Goal: Task Accomplishment & Management: Complete application form

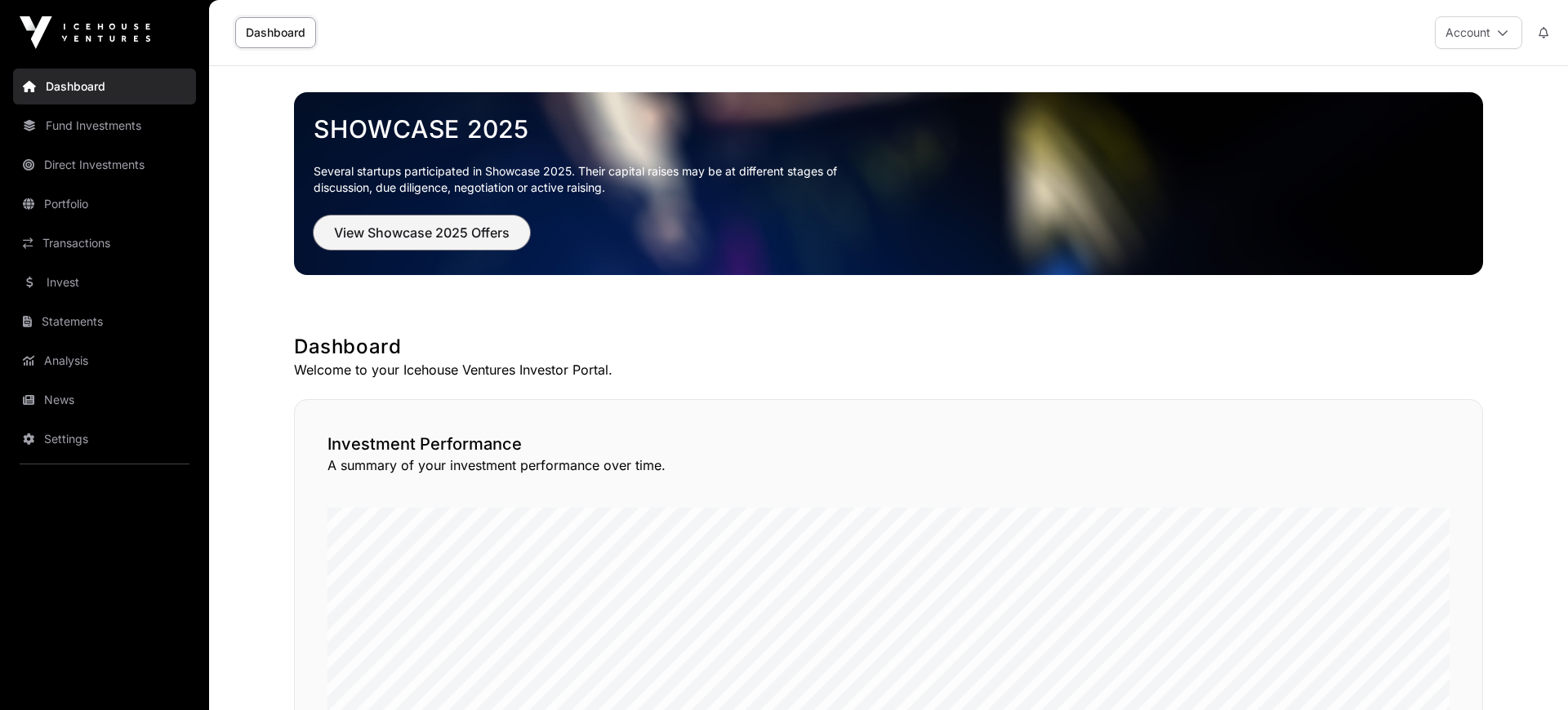
click at [445, 230] on span "View Showcase 2025 Offers" at bounding box center [422, 232] width 176 height 19
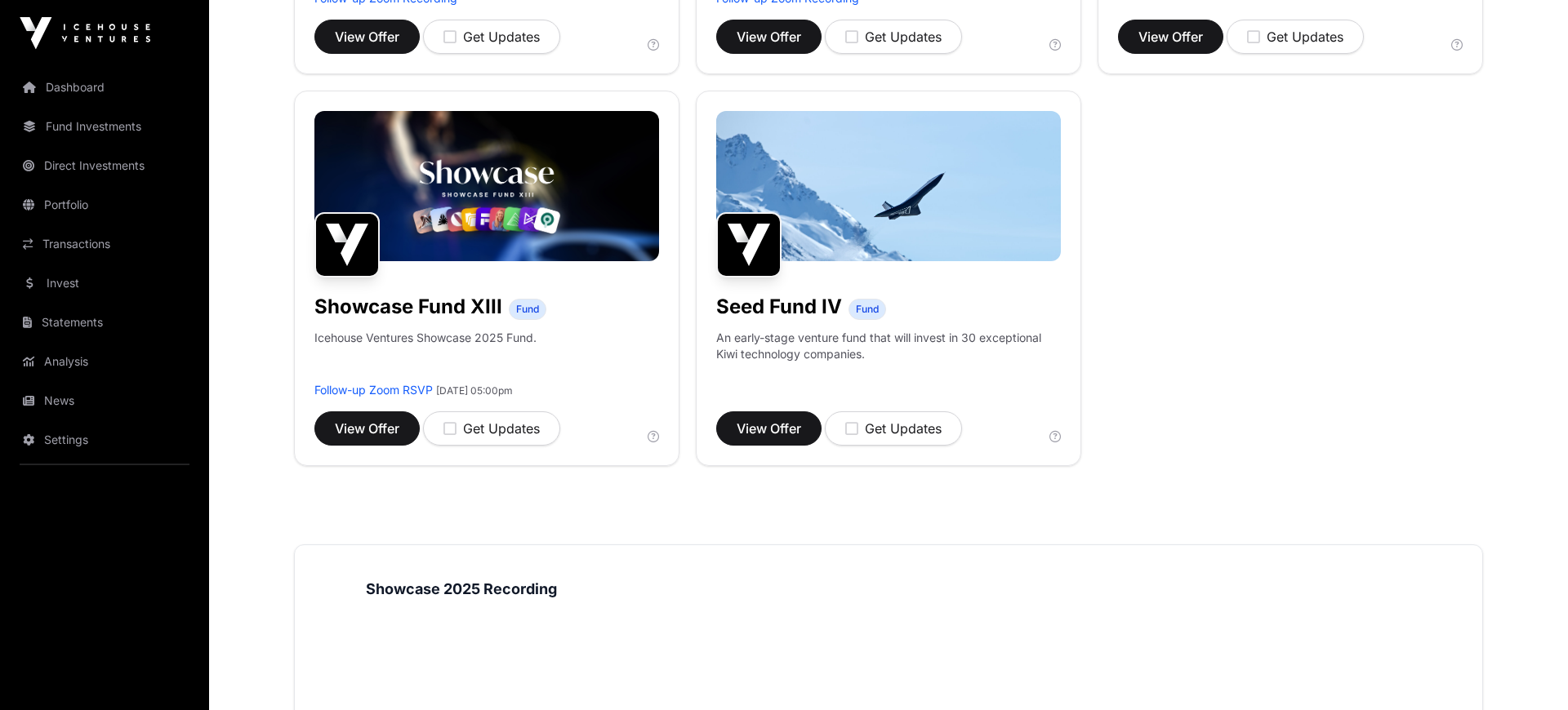
scroll to position [1014, 0]
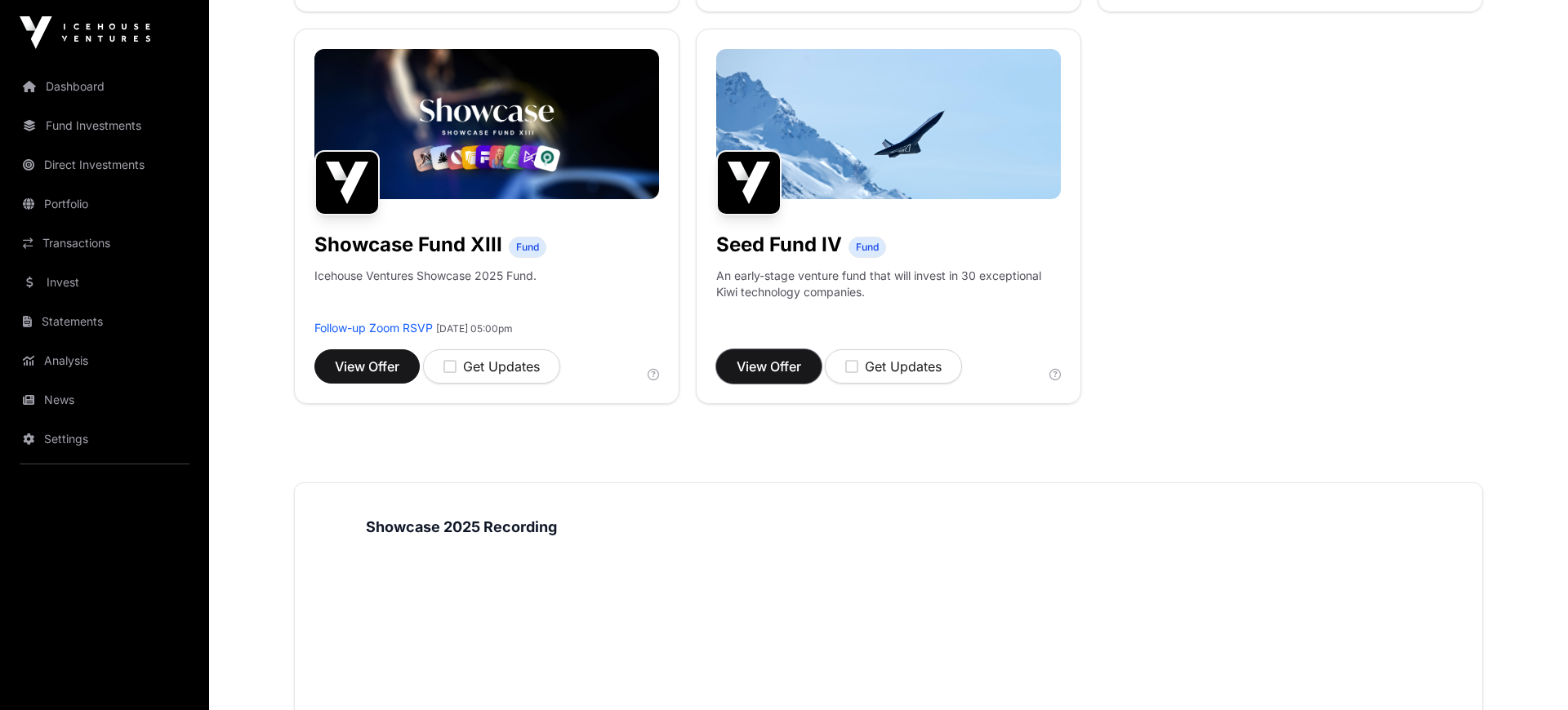
click at [755, 366] on span "View Offer" at bounding box center [769, 366] width 64 height 19
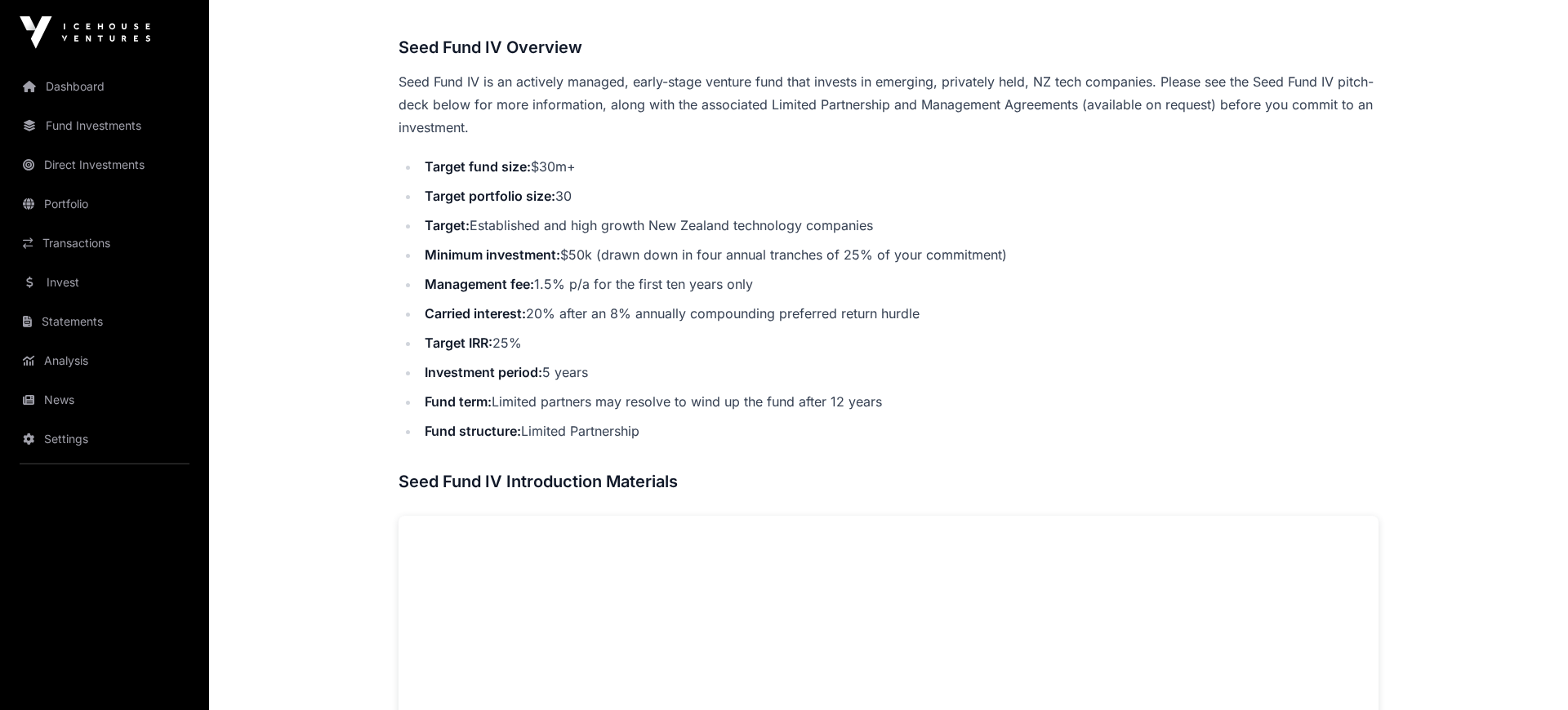
scroll to position [676, 0]
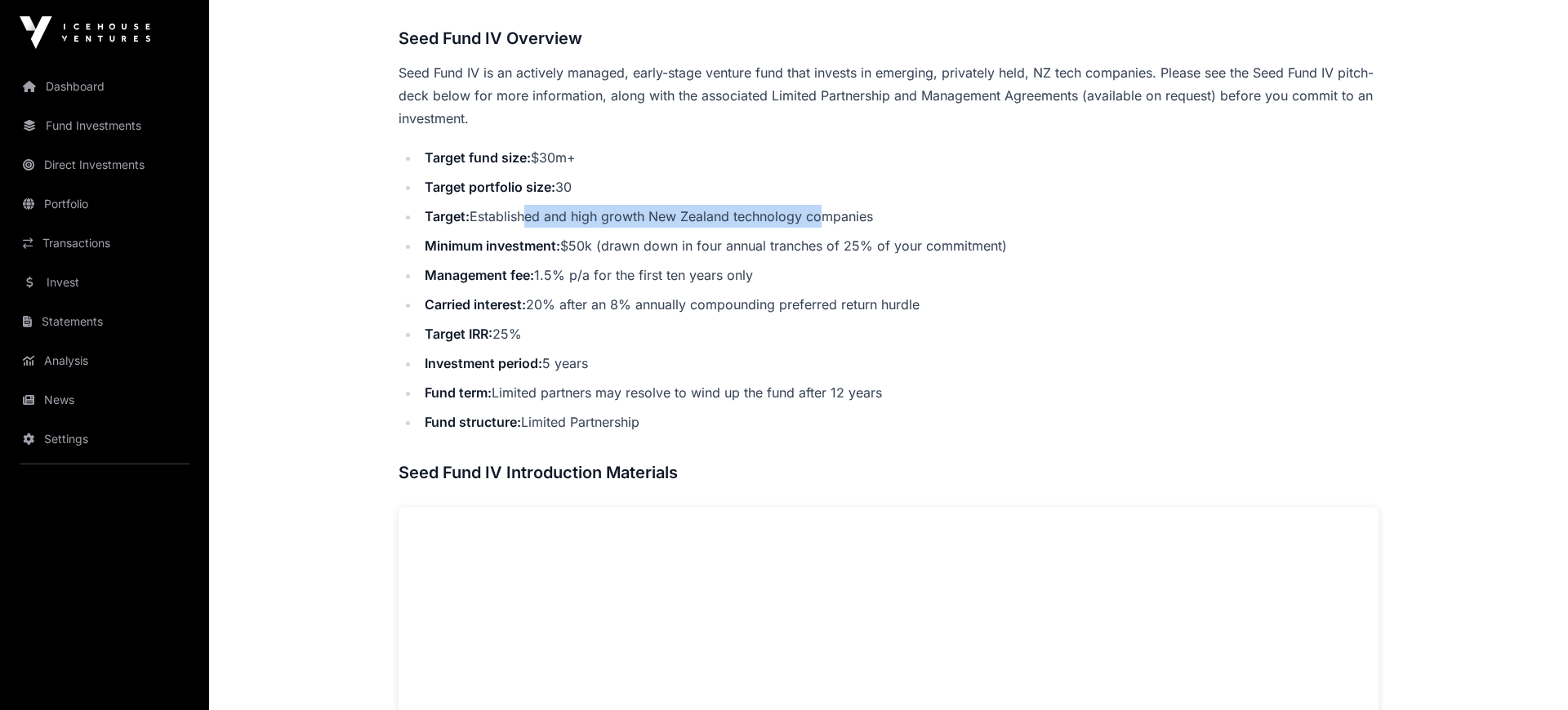
drag, startPoint x: 527, startPoint y: 217, endPoint x: 822, endPoint y: 213, distance: 295.0
click at [822, 213] on li "Target: Established and high growth New Zealand technology companies" at bounding box center [899, 216] width 959 height 23
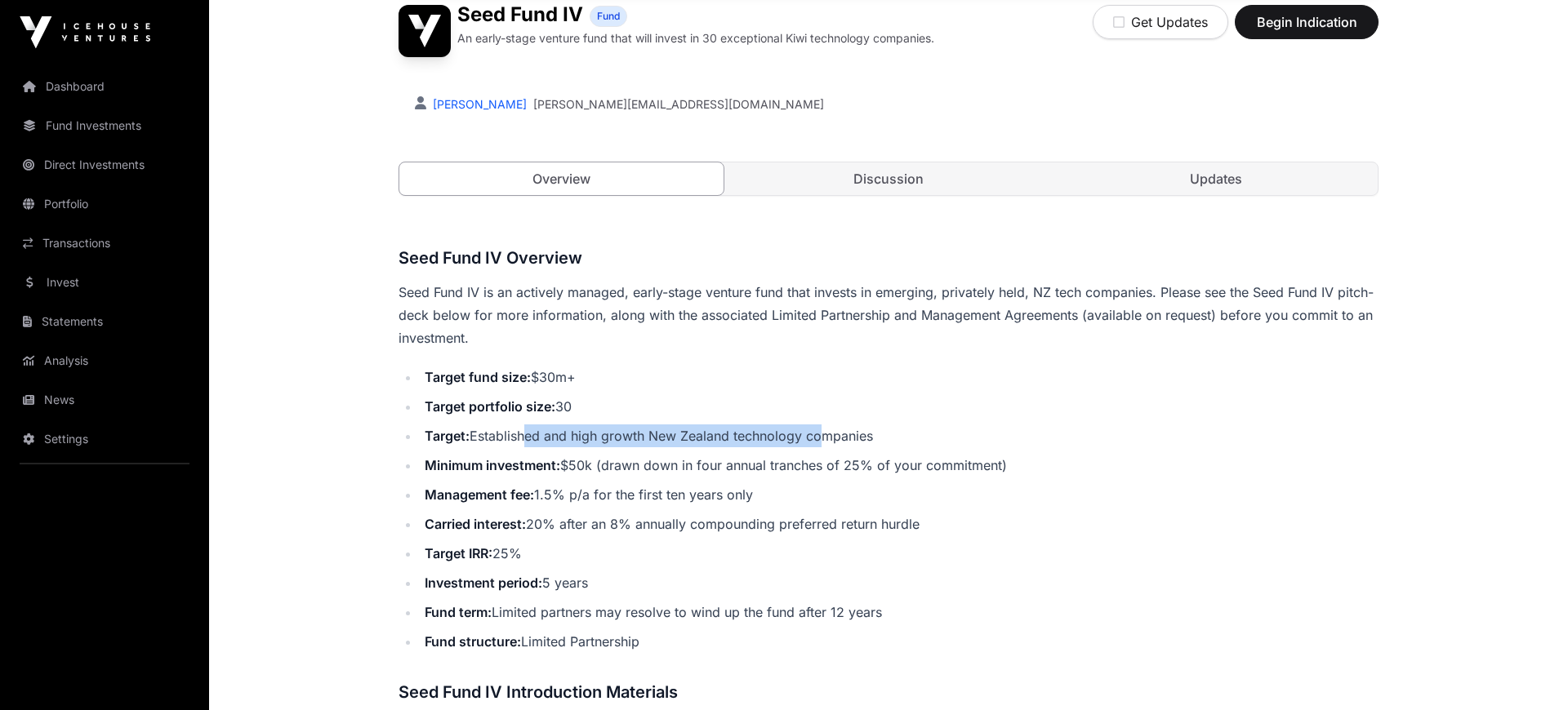
scroll to position [451, 0]
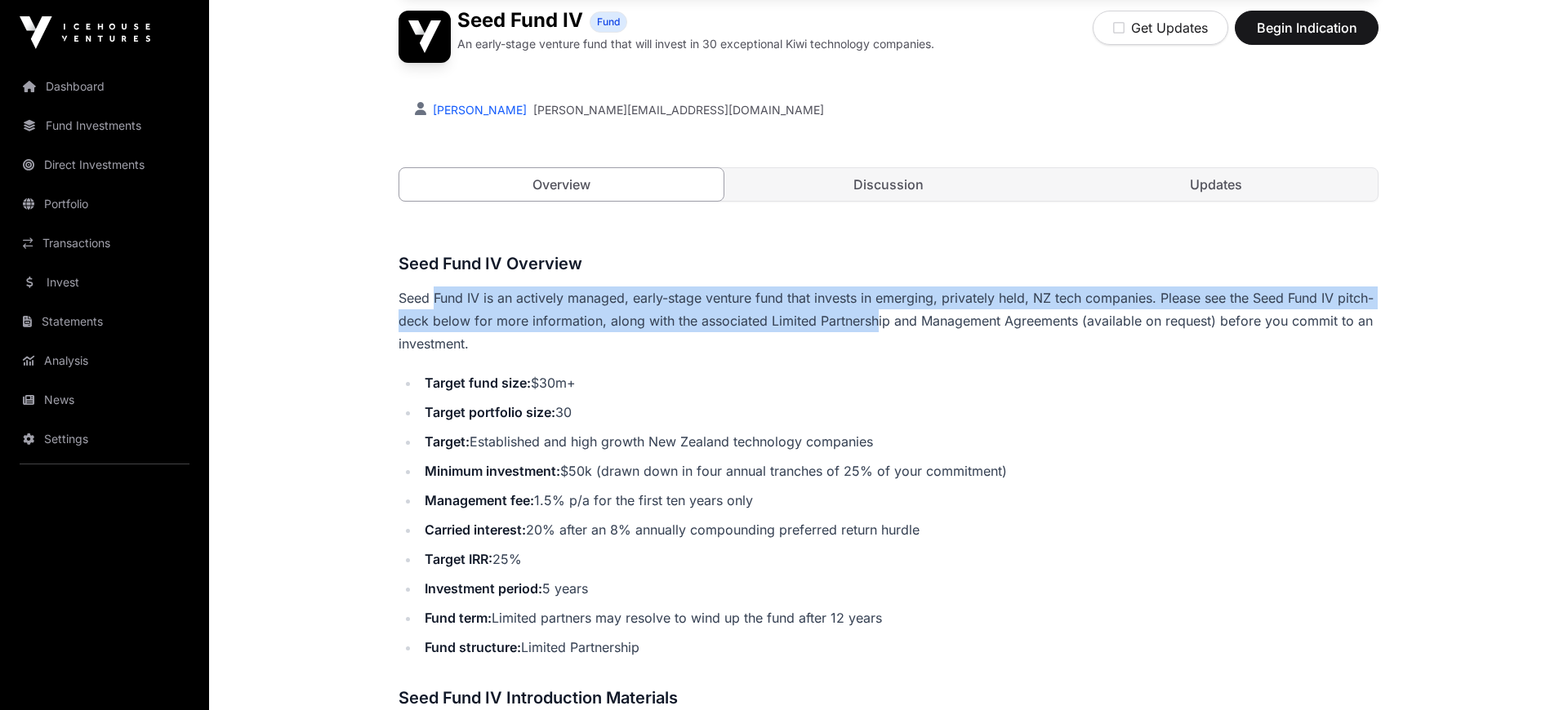
drag, startPoint x: 436, startPoint y: 301, endPoint x: 913, endPoint y: 311, distance: 477.1
click at [913, 311] on p "Seed Fund IV is an actively managed, early-stage venture fund that invests in e…" at bounding box center [889, 321] width 981 height 69
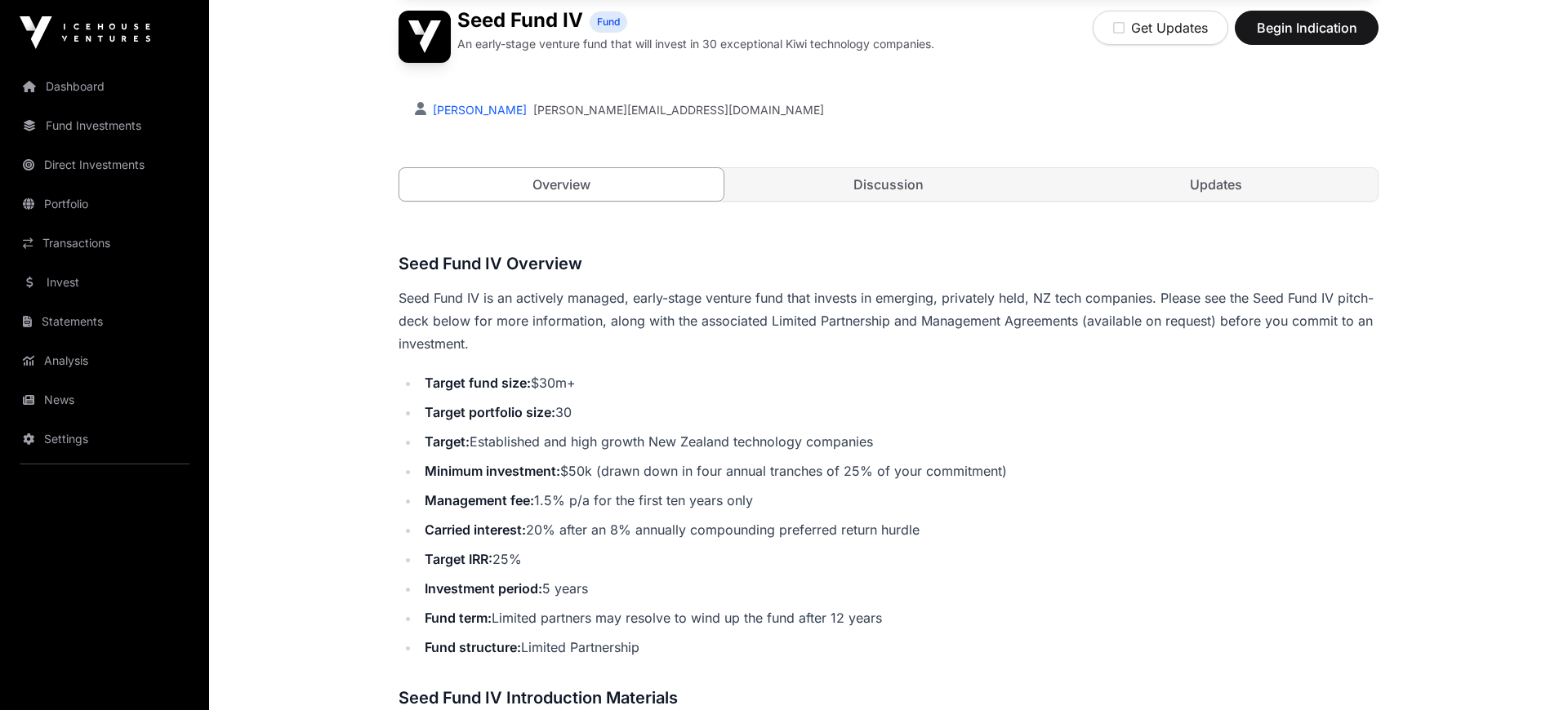
click at [913, 311] on p "Seed Fund IV is an actively managed, early-stage venture fund that invests in e…" at bounding box center [889, 321] width 981 height 69
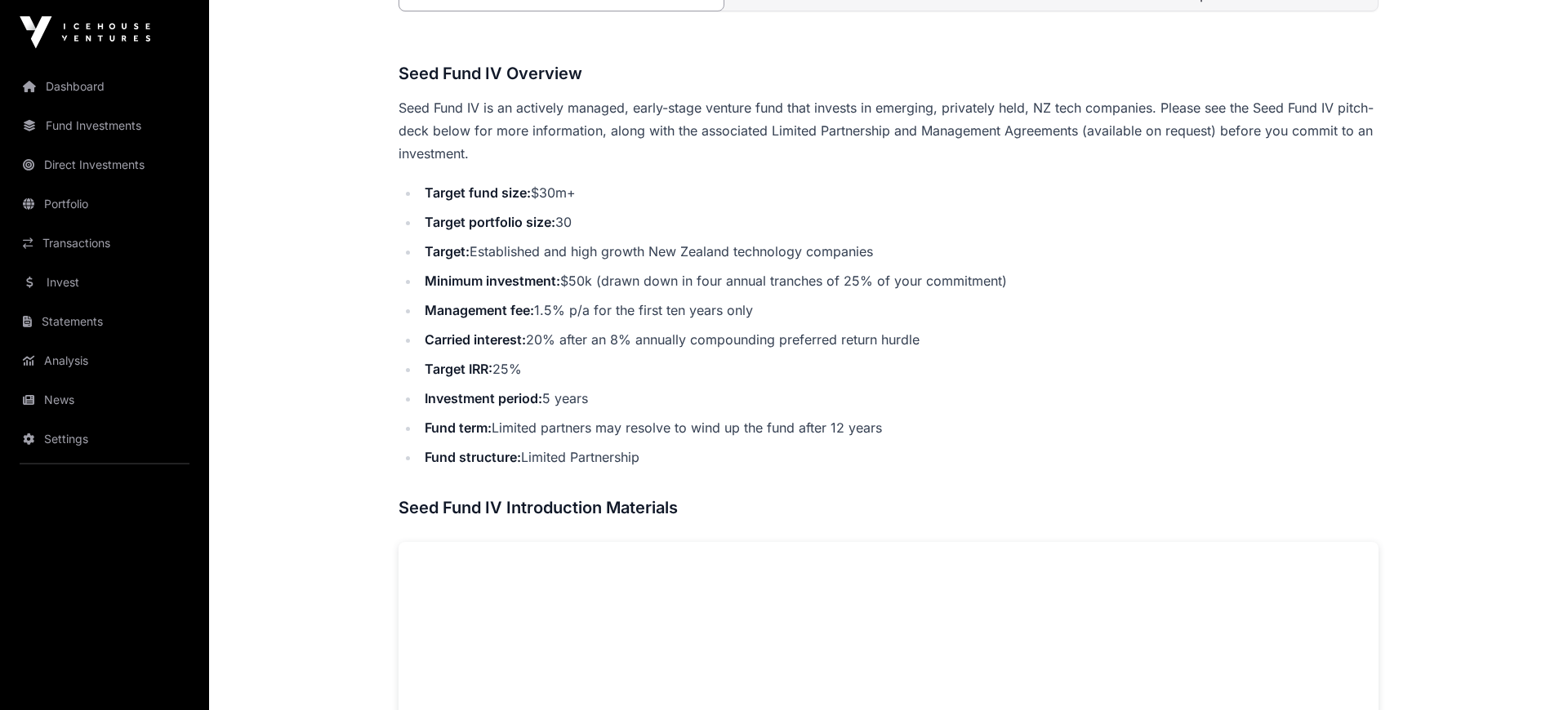
scroll to position [676, 0]
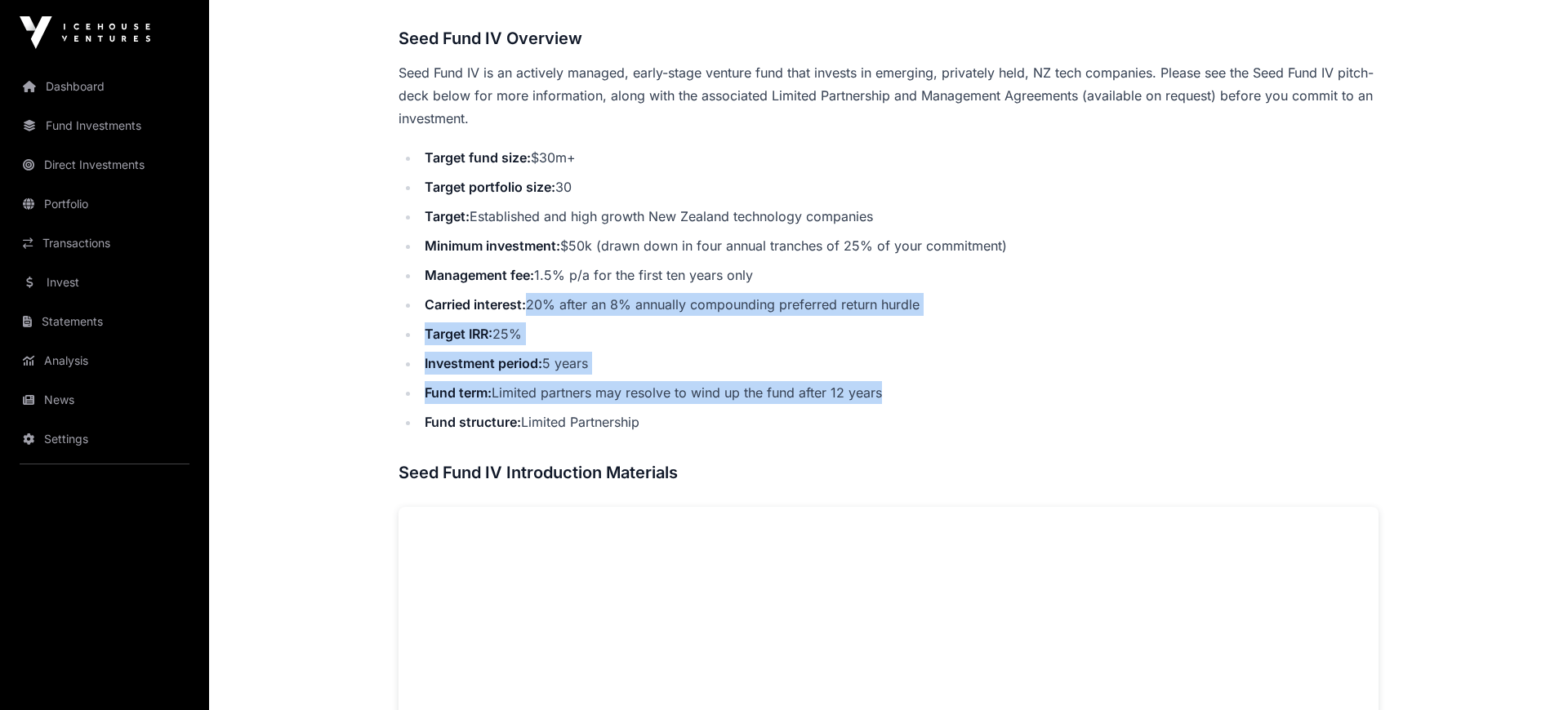
drag, startPoint x: 532, startPoint y: 299, endPoint x: 936, endPoint y: 401, distance: 416.7
click at [936, 401] on ul "Target fund size: $30m+ Target portfolio size: 30 Target: Established and high …" at bounding box center [889, 290] width 981 height 288
click at [958, 372] on li "Investment period: 5 years" at bounding box center [899, 363] width 959 height 23
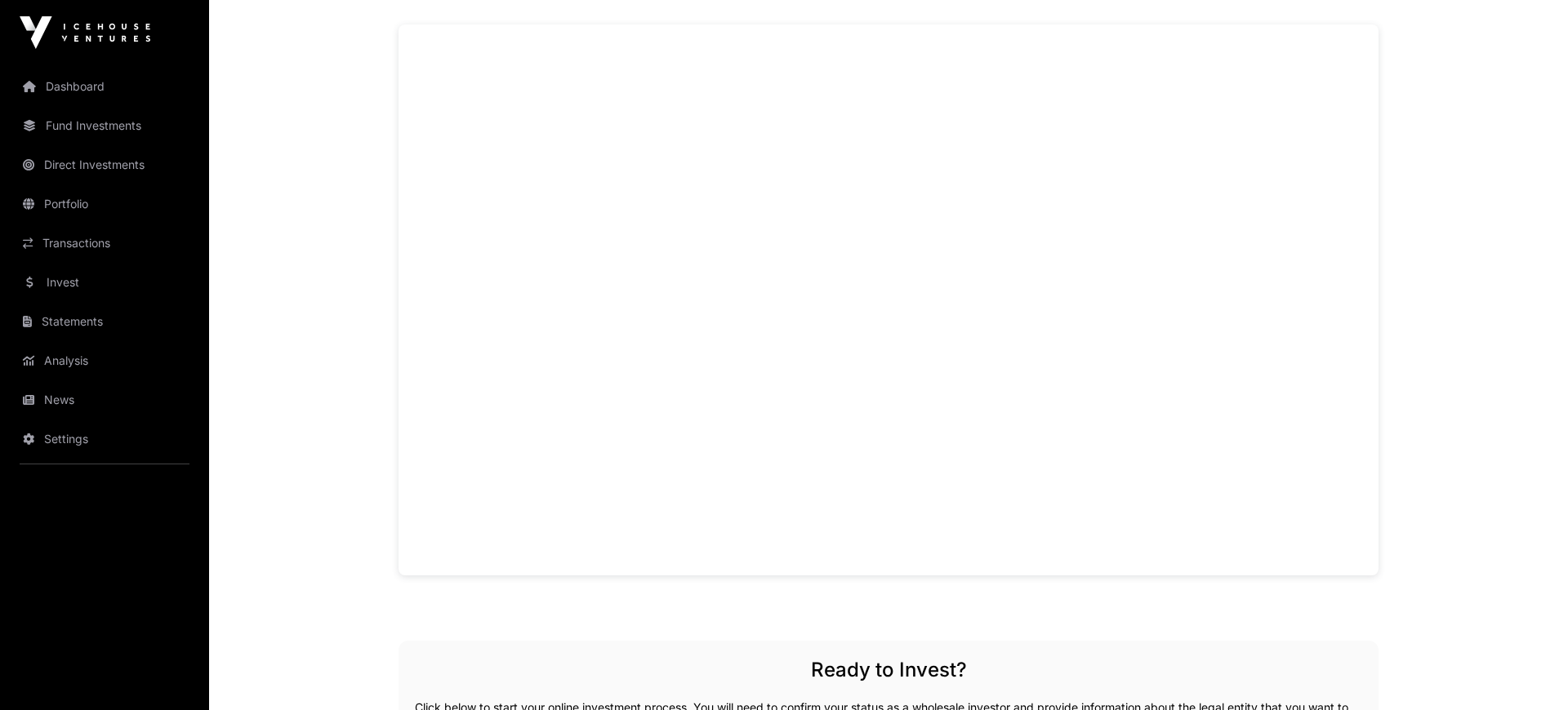
scroll to position [1127, 0]
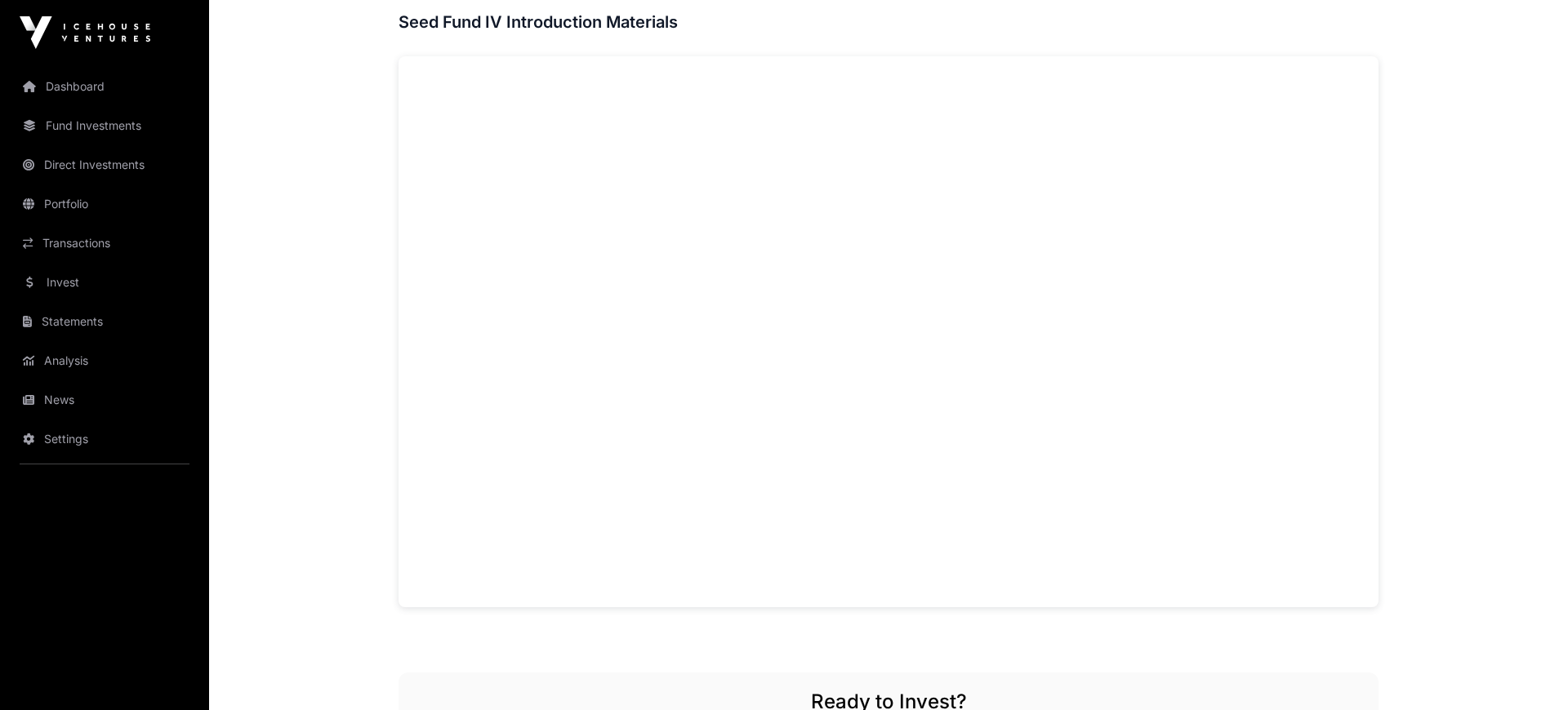
click at [534, 623] on div "Seed Fund IV Overview Seed Fund IV is an actively managed, early-stage venture …" at bounding box center [889, 348] width 981 height 1547
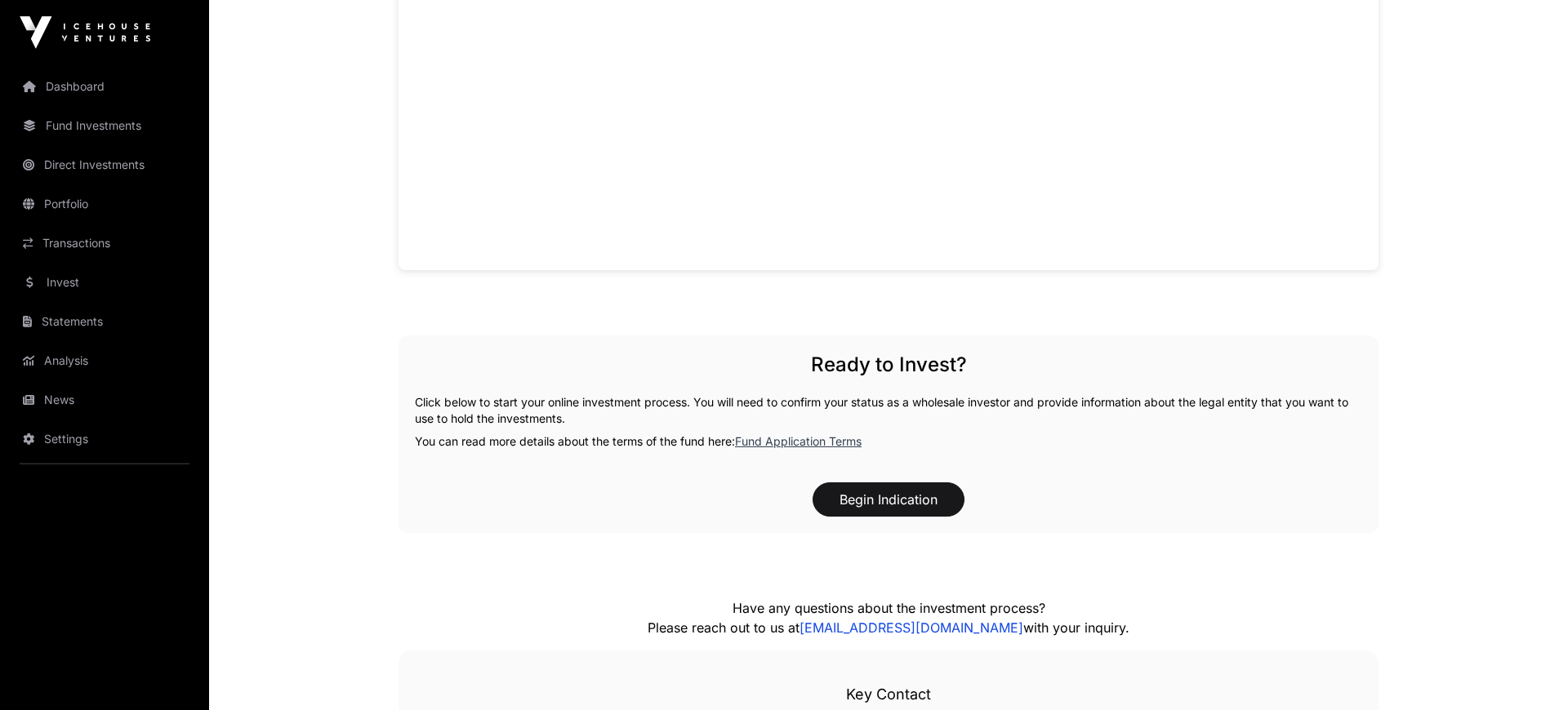
scroll to position [1465, 0]
click at [892, 498] on button "Begin Indication" at bounding box center [889, 498] width 152 height 34
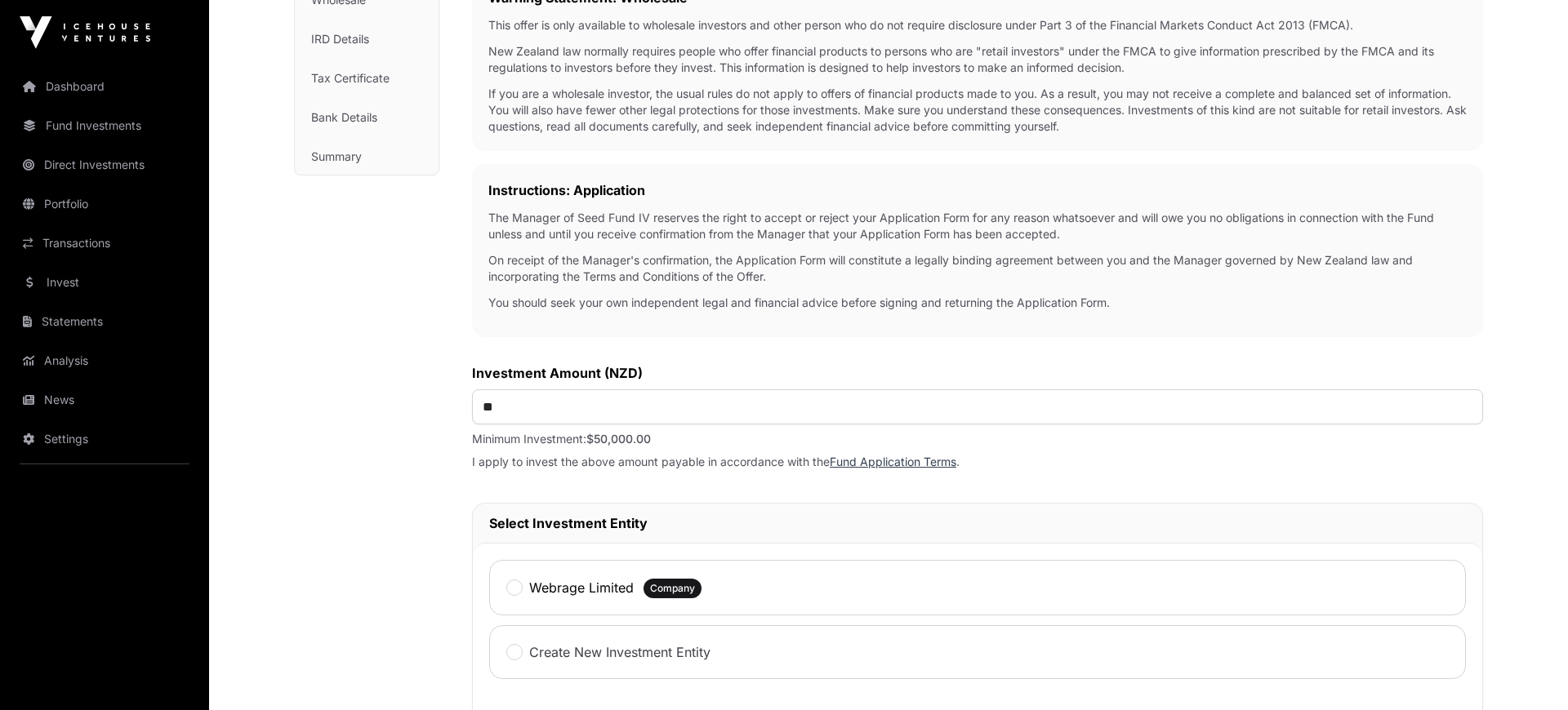
scroll to position [338, 0]
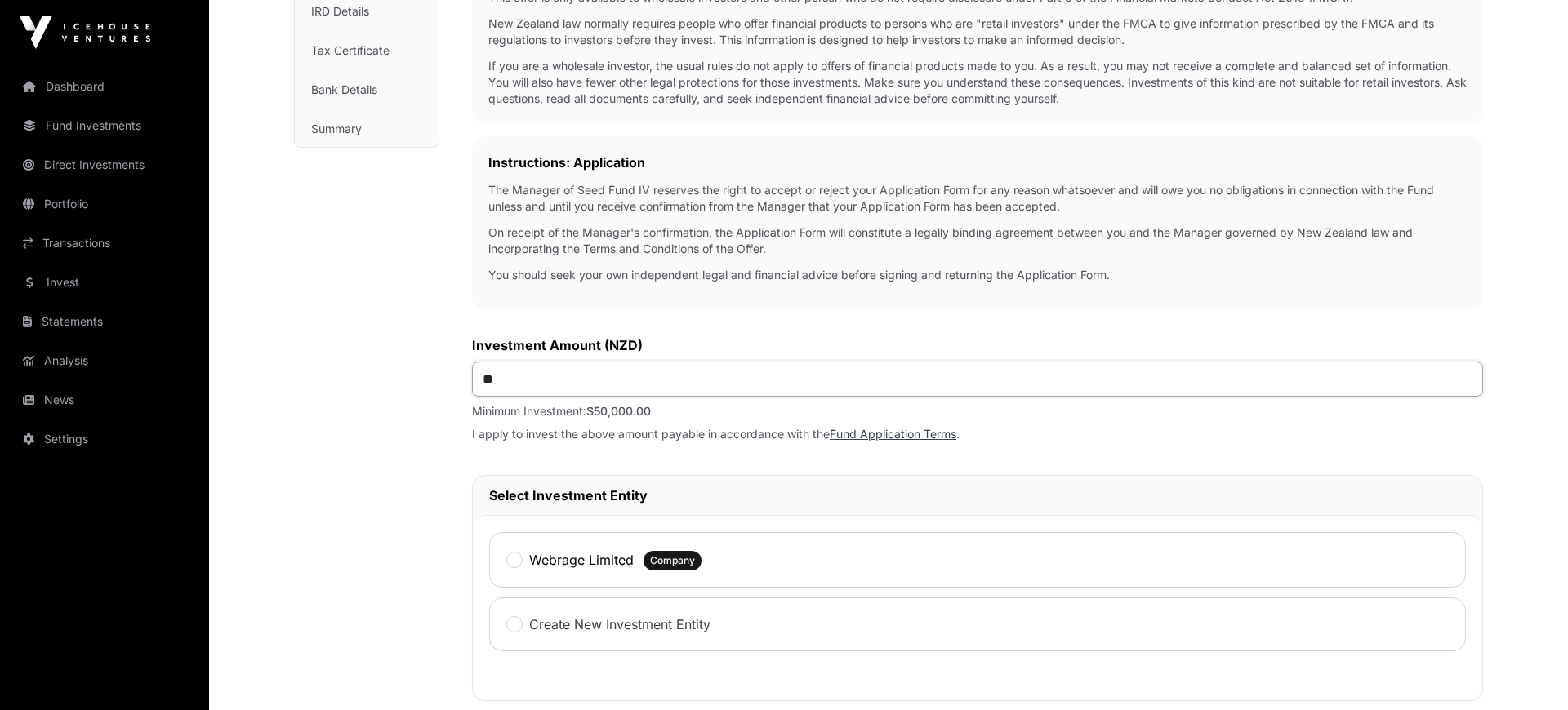
click at [598, 390] on input "**" at bounding box center [977, 379] width 1011 height 35
type input "*******"
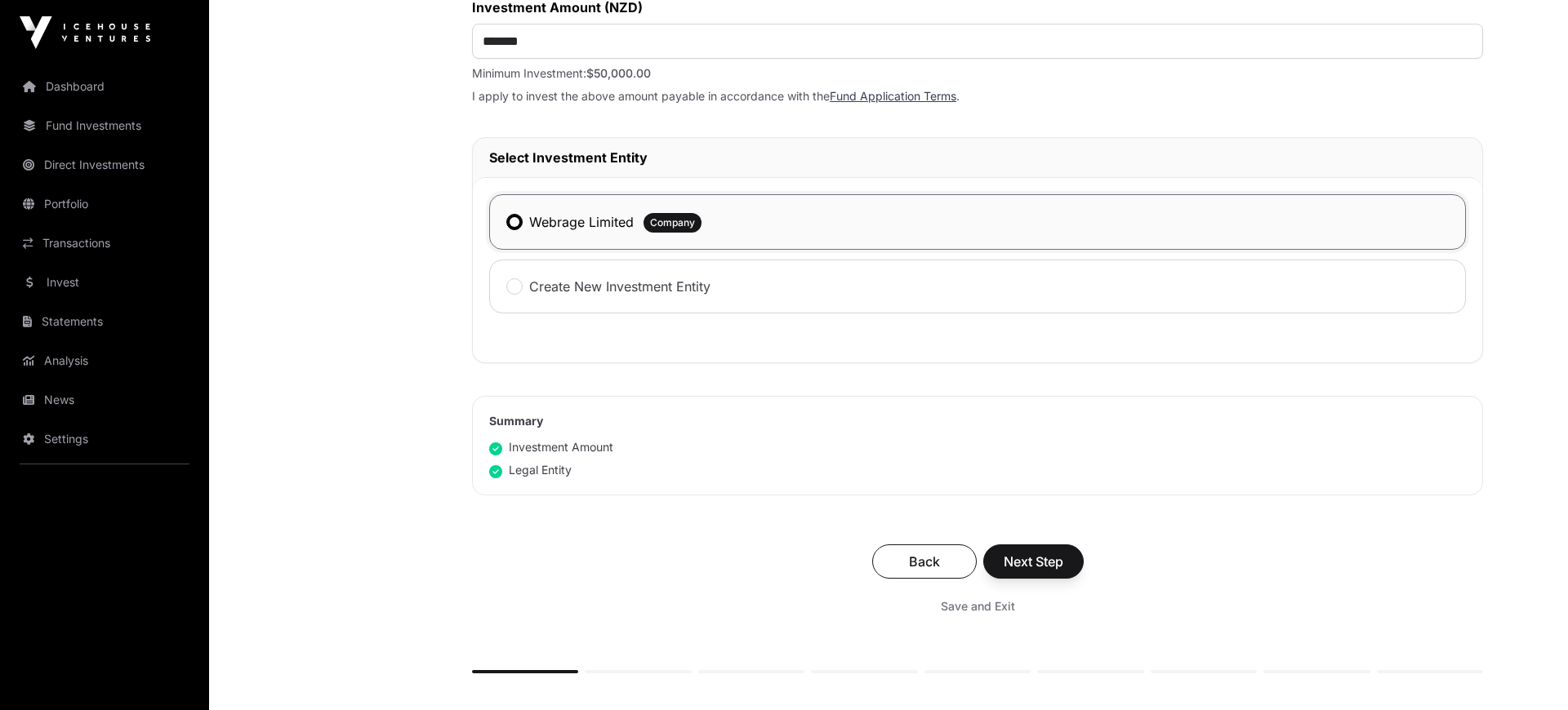
scroll to position [789, 0]
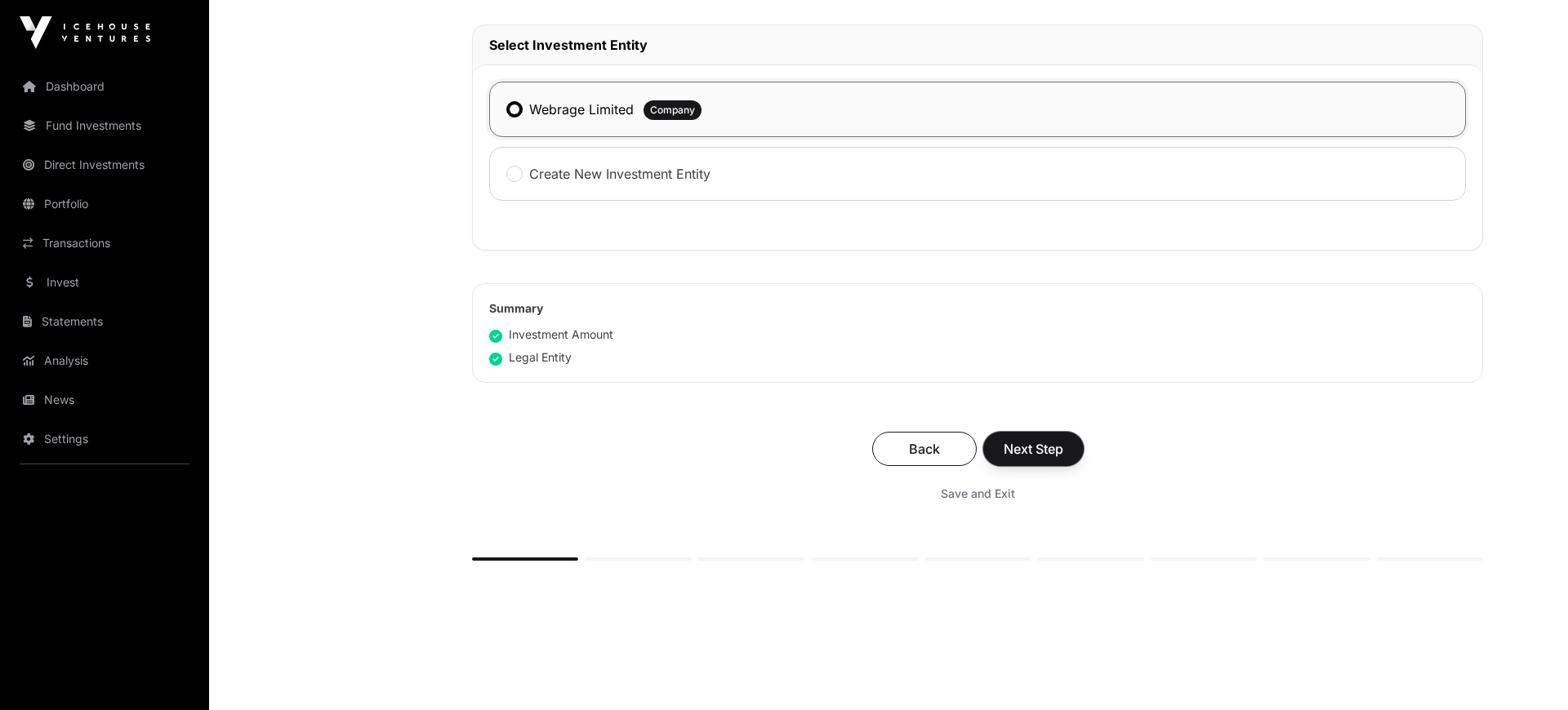
click at [1038, 450] on span "Next Step" at bounding box center [1033, 449] width 60 height 19
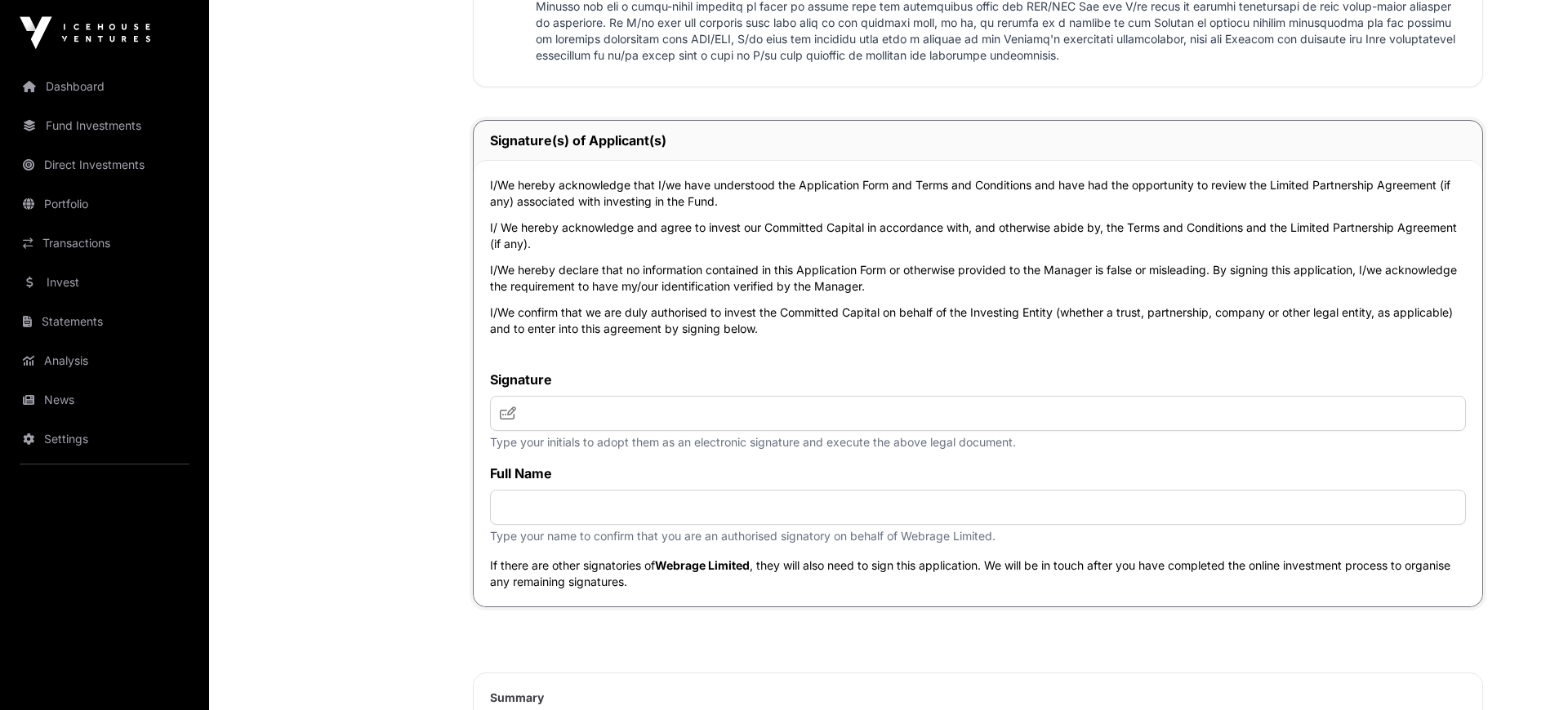
scroll to position [3381, 0]
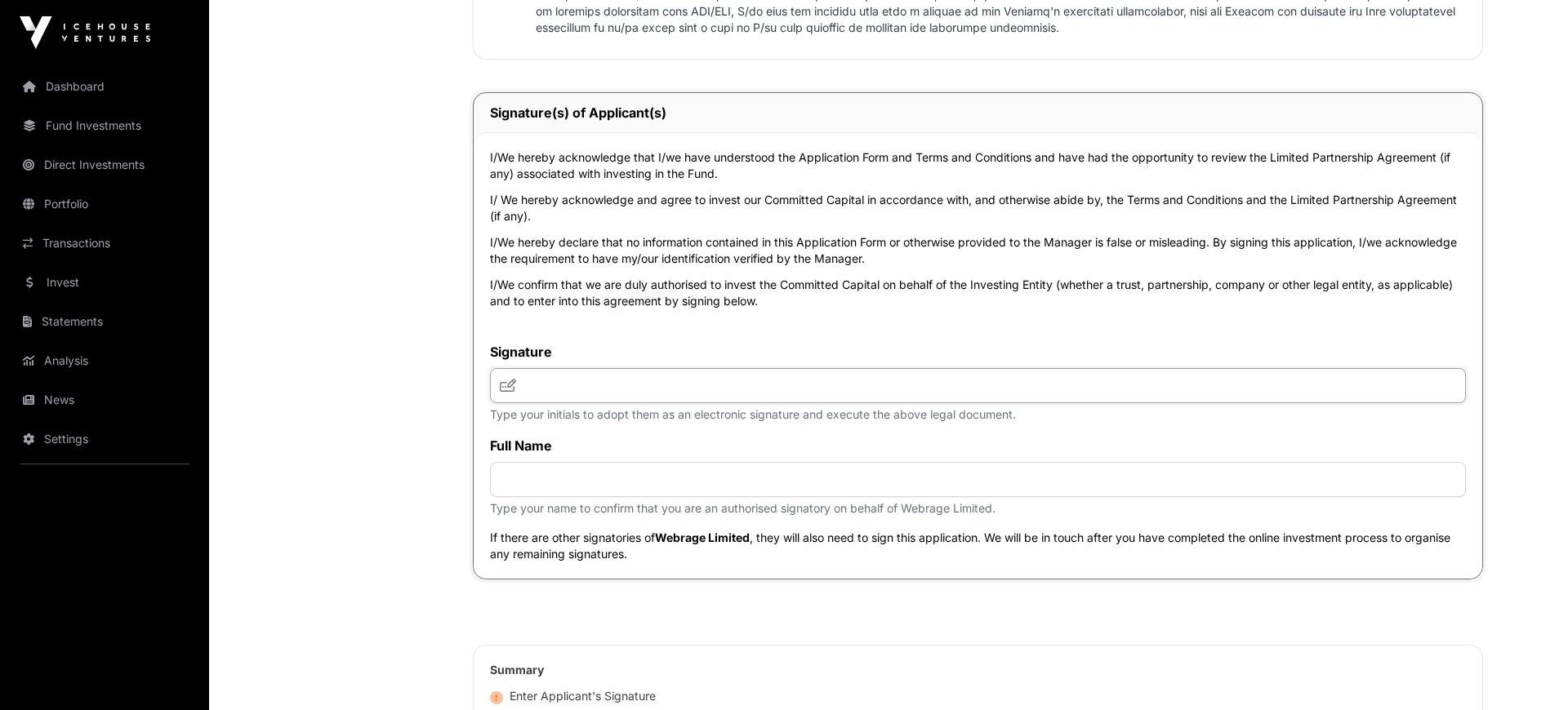
click at [577, 394] on input "text" at bounding box center [978, 386] width 976 height 35
type input "***"
click at [592, 490] on input "text" at bounding box center [978, 479] width 976 height 35
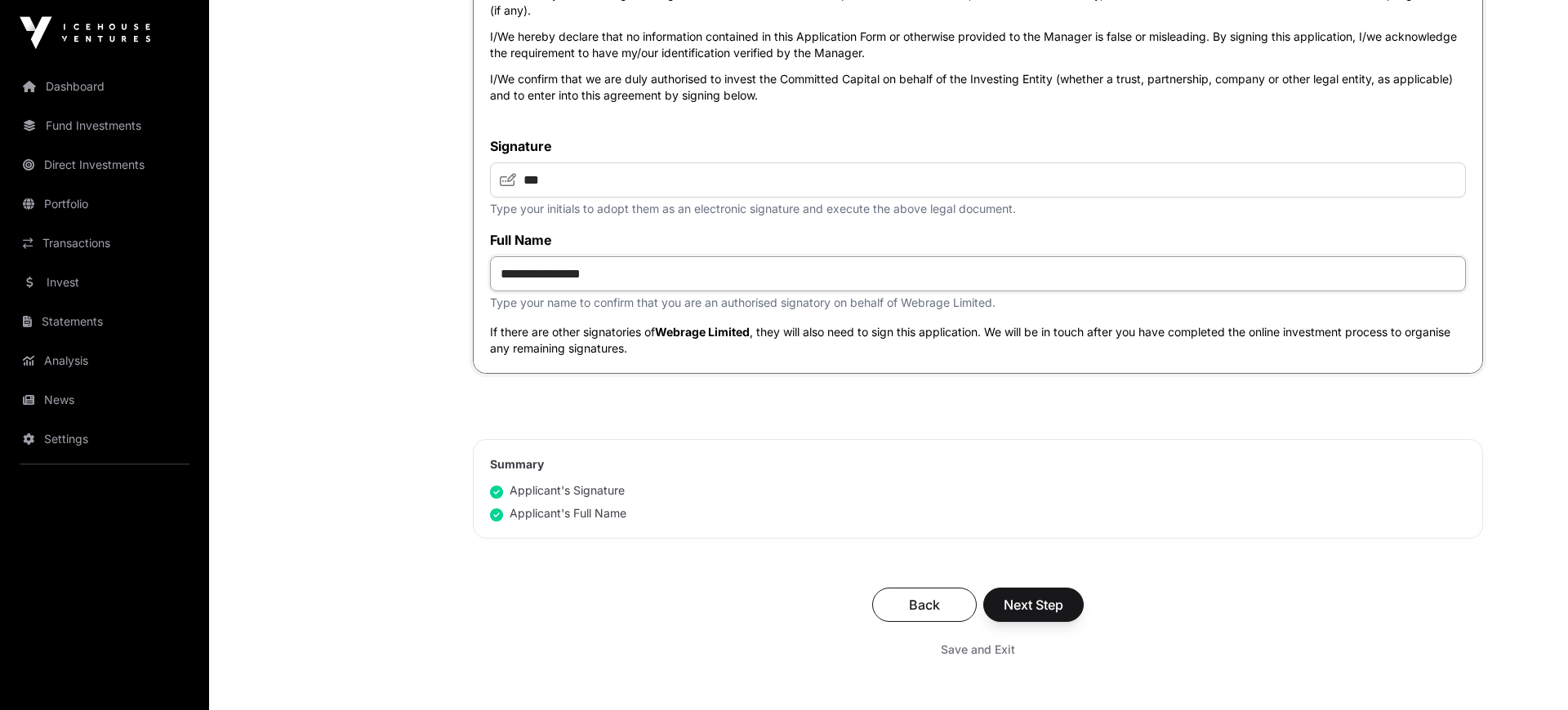
scroll to position [3606, 0]
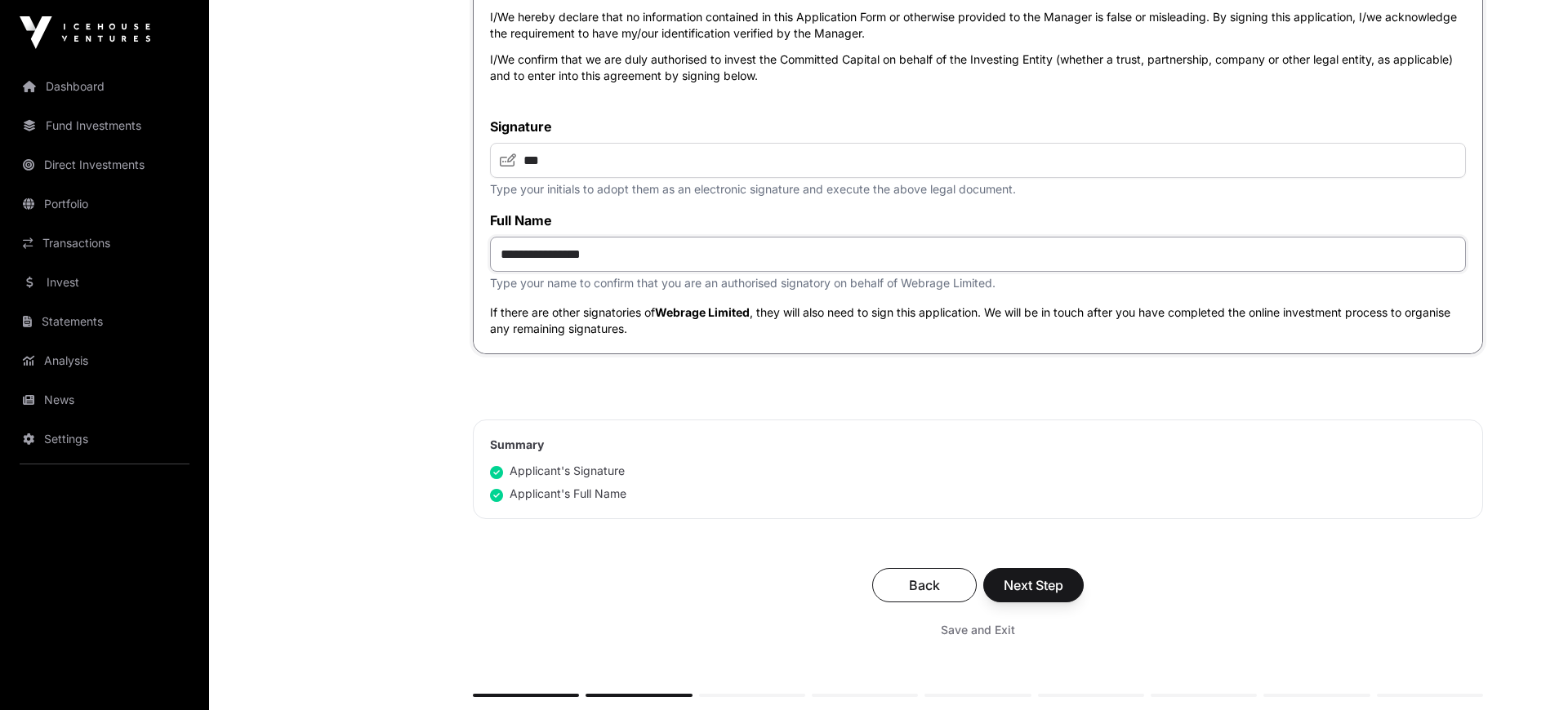
type input "**********"
click at [1061, 595] on span "Next Step" at bounding box center [1033, 584] width 60 height 19
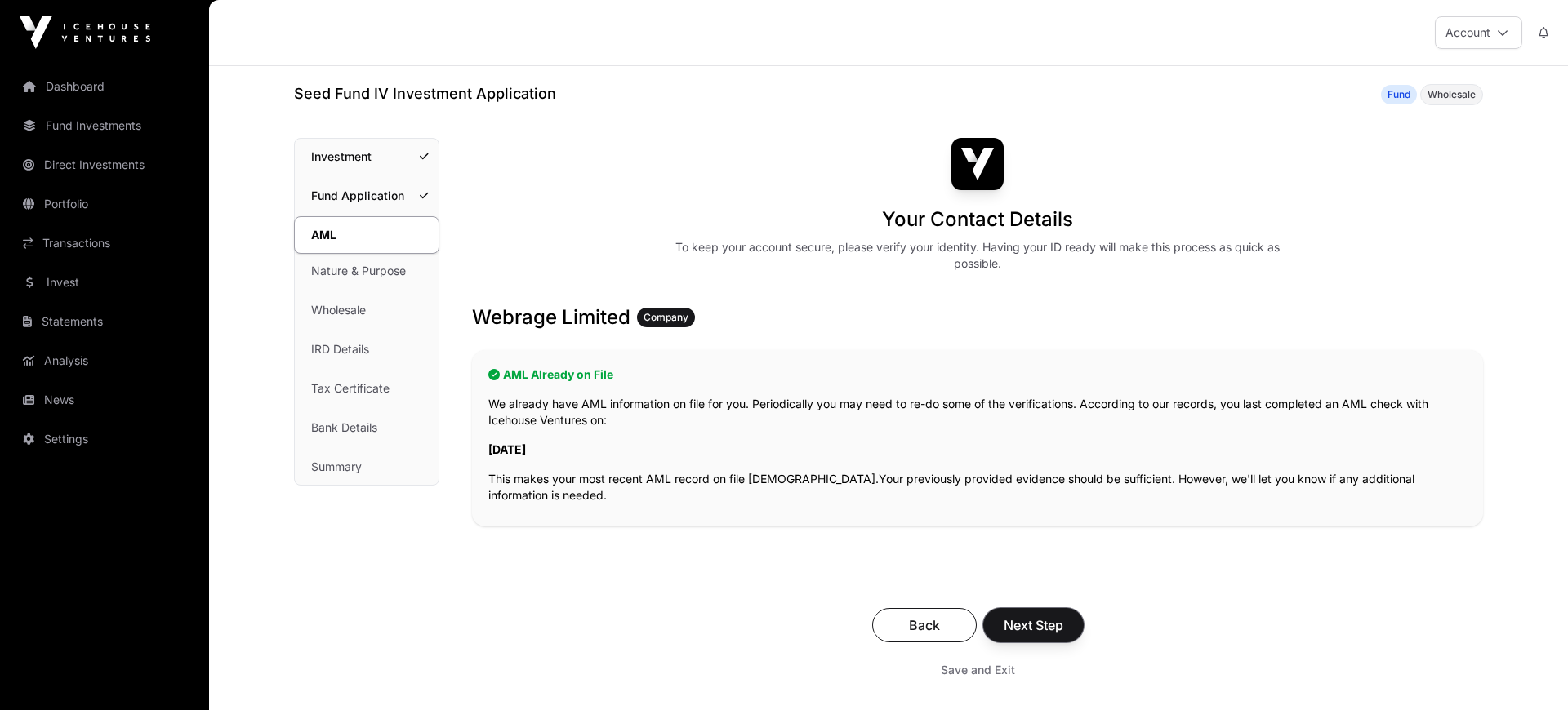
click at [1041, 624] on span "Next Step" at bounding box center [1033, 625] width 60 height 19
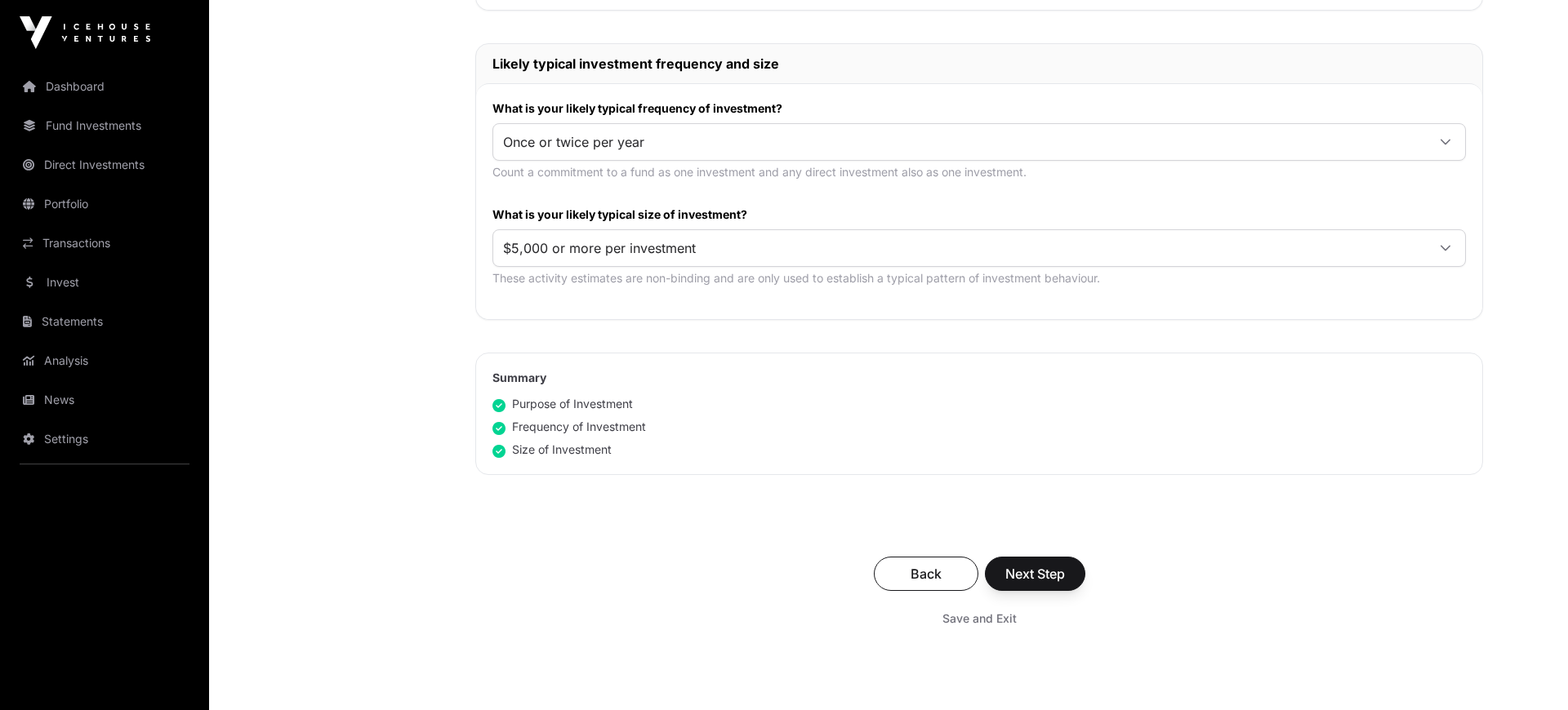
scroll to position [789, 0]
click at [1054, 572] on span "Next Step" at bounding box center [1035, 571] width 60 height 19
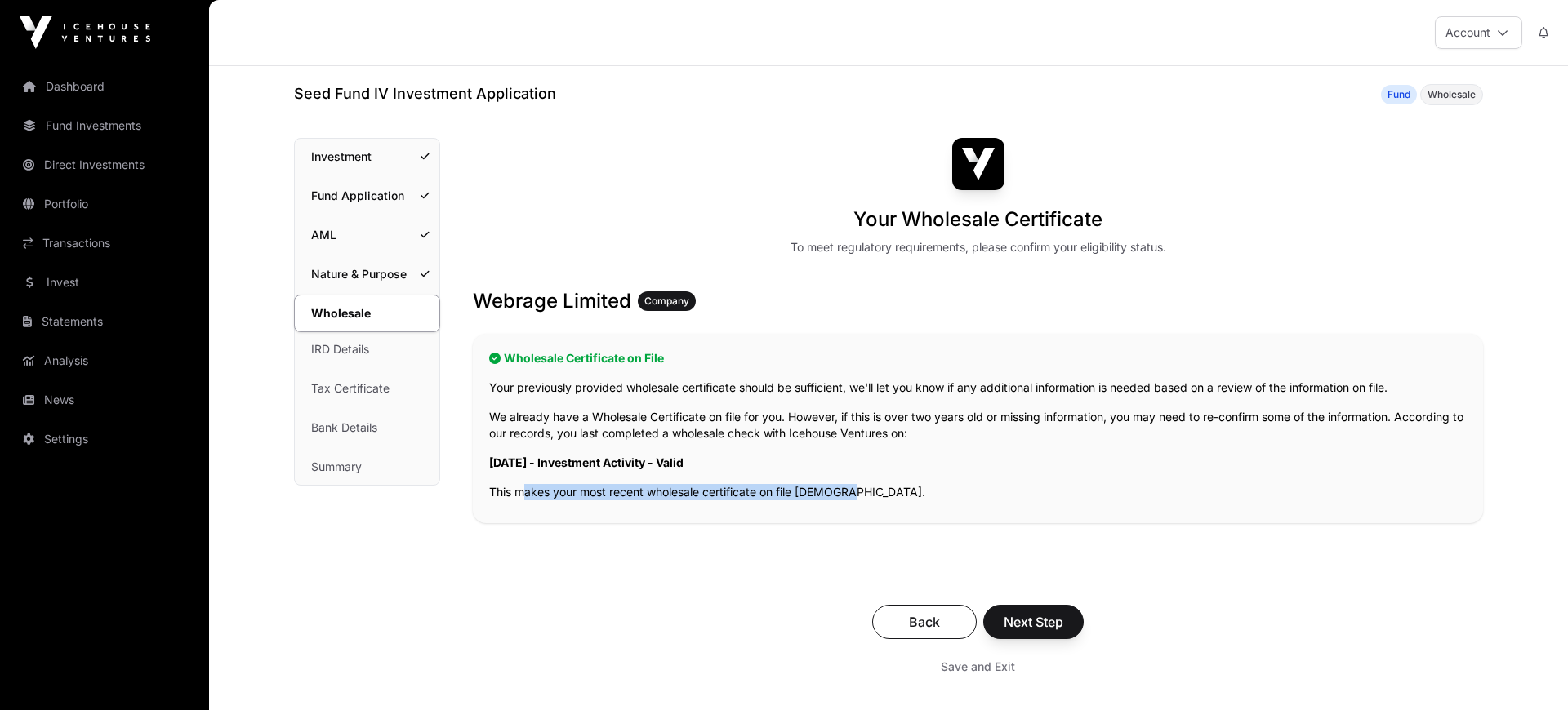
drag, startPoint x: 518, startPoint y: 494, endPoint x: 848, endPoint y: 489, distance: 330.0
click at [848, 489] on p "This makes your most recent wholesale certificate on file [DEMOGRAPHIC_DATA]." at bounding box center [978, 493] width 978 height 16
click at [873, 482] on div "Wholesale Certificate on File Your previously provided wholesale certificate sh…" at bounding box center [978, 429] width 1011 height 190
click at [1036, 617] on span "Next Step" at bounding box center [1033, 621] width 60 height 19
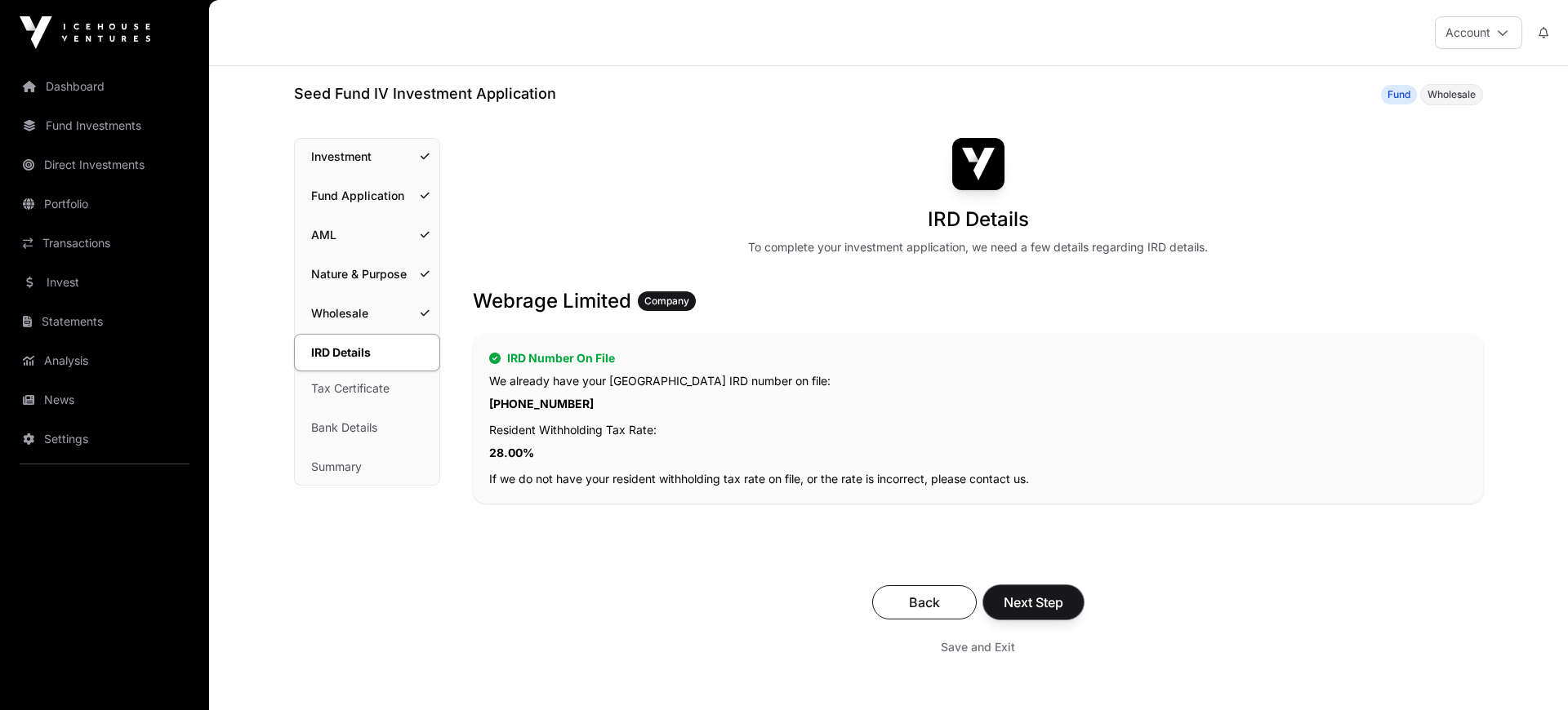
click at [1045, 607] on span "Next Step" at bounding box center [1033, 602] width 60 height 19
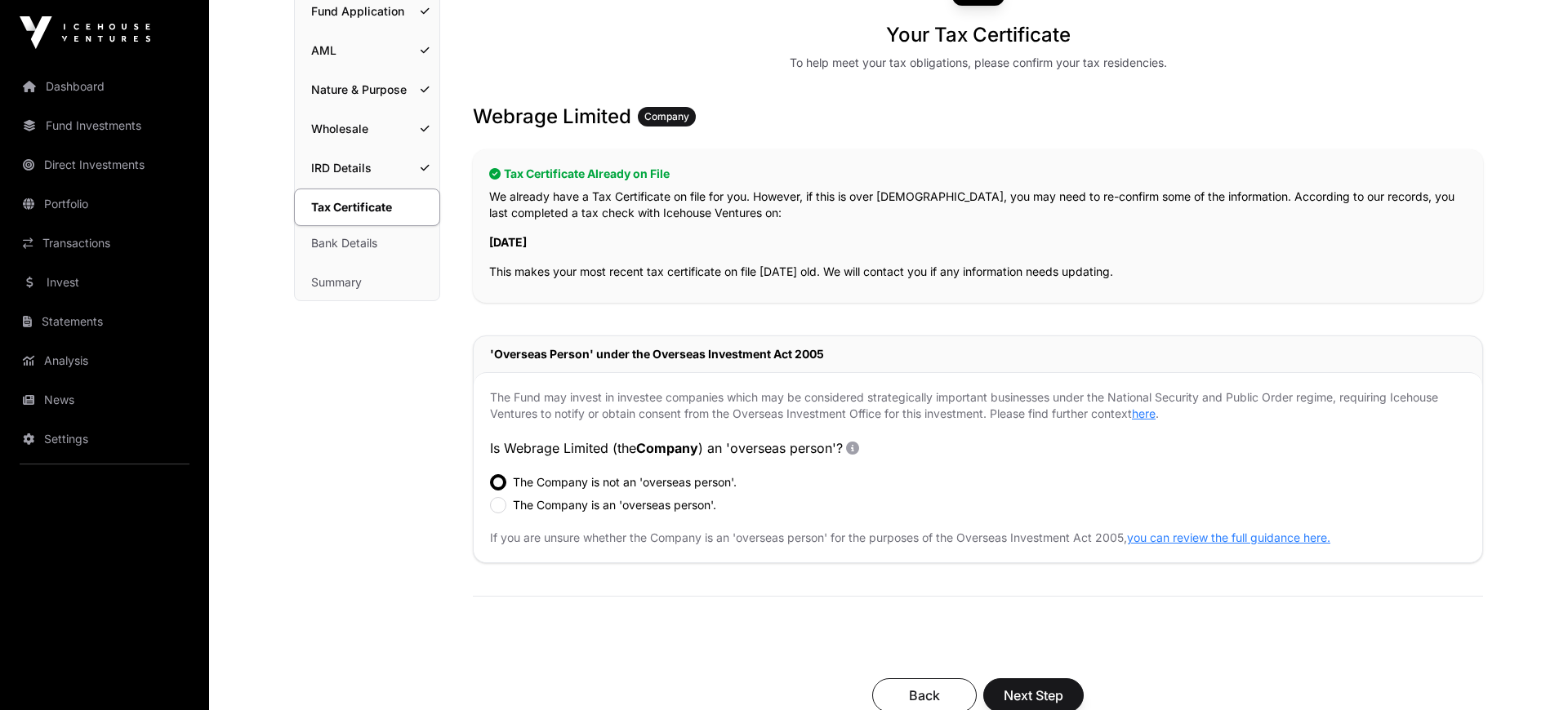
scroll to position [225, 0]
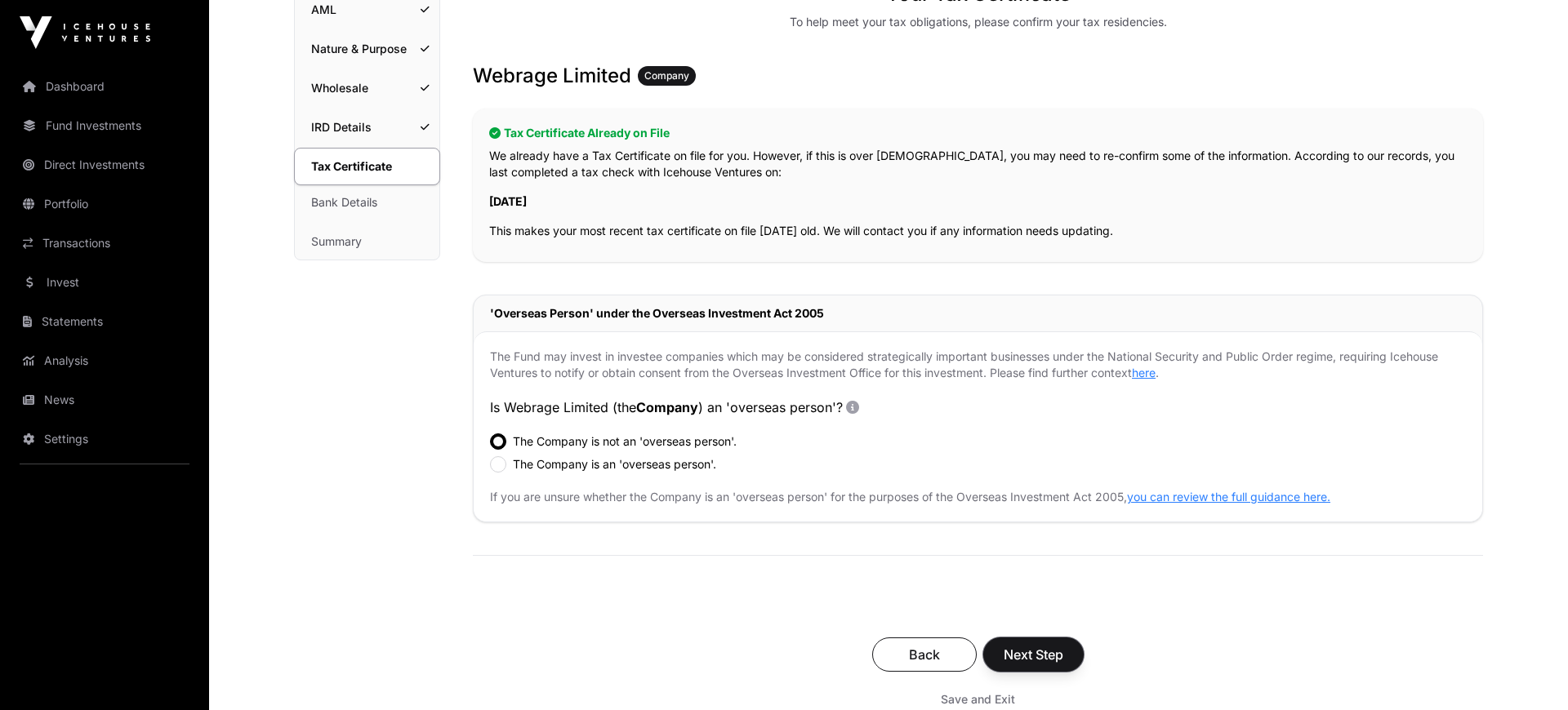
drag, startPoint x: 1027, startPoint y: 652, endPoint x: 1036, endPoint y: 650, distance: 9.2
click at [1033, 652] on span "Next Step" at bounding box center [1033, 654] width 60 height 19
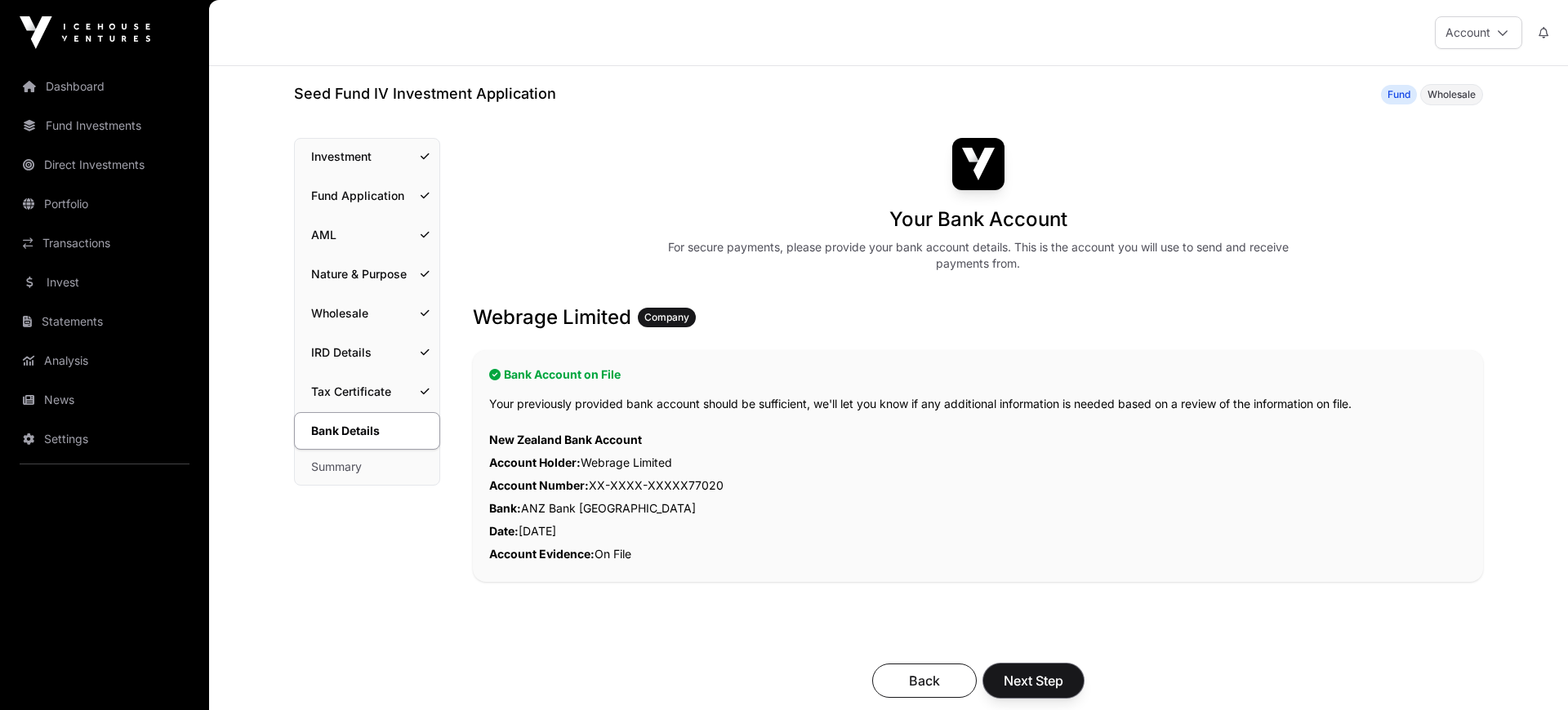
click at [1050, 684] on span "Next Step" at bounding box center [1033, 681] width 60 height 19
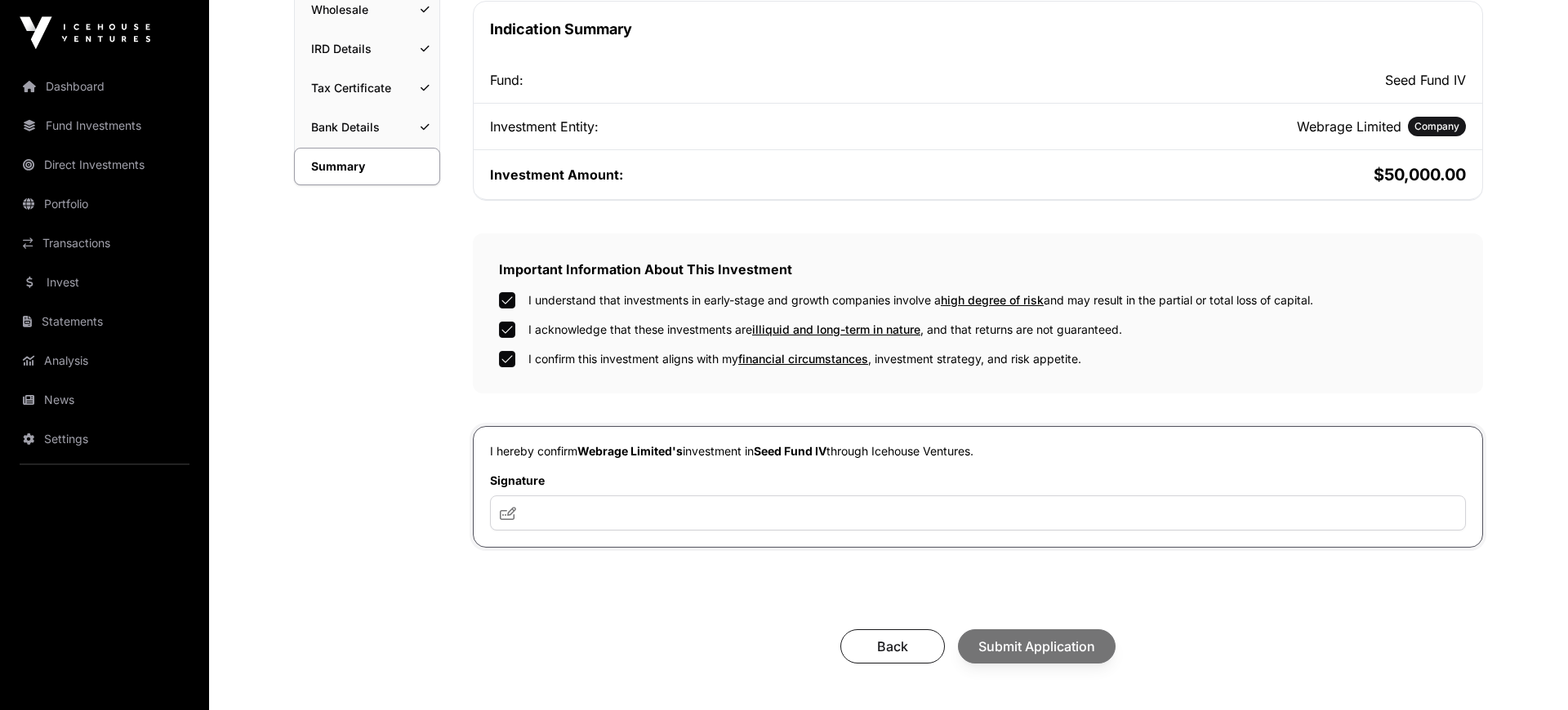
scroll to position [338, 0]
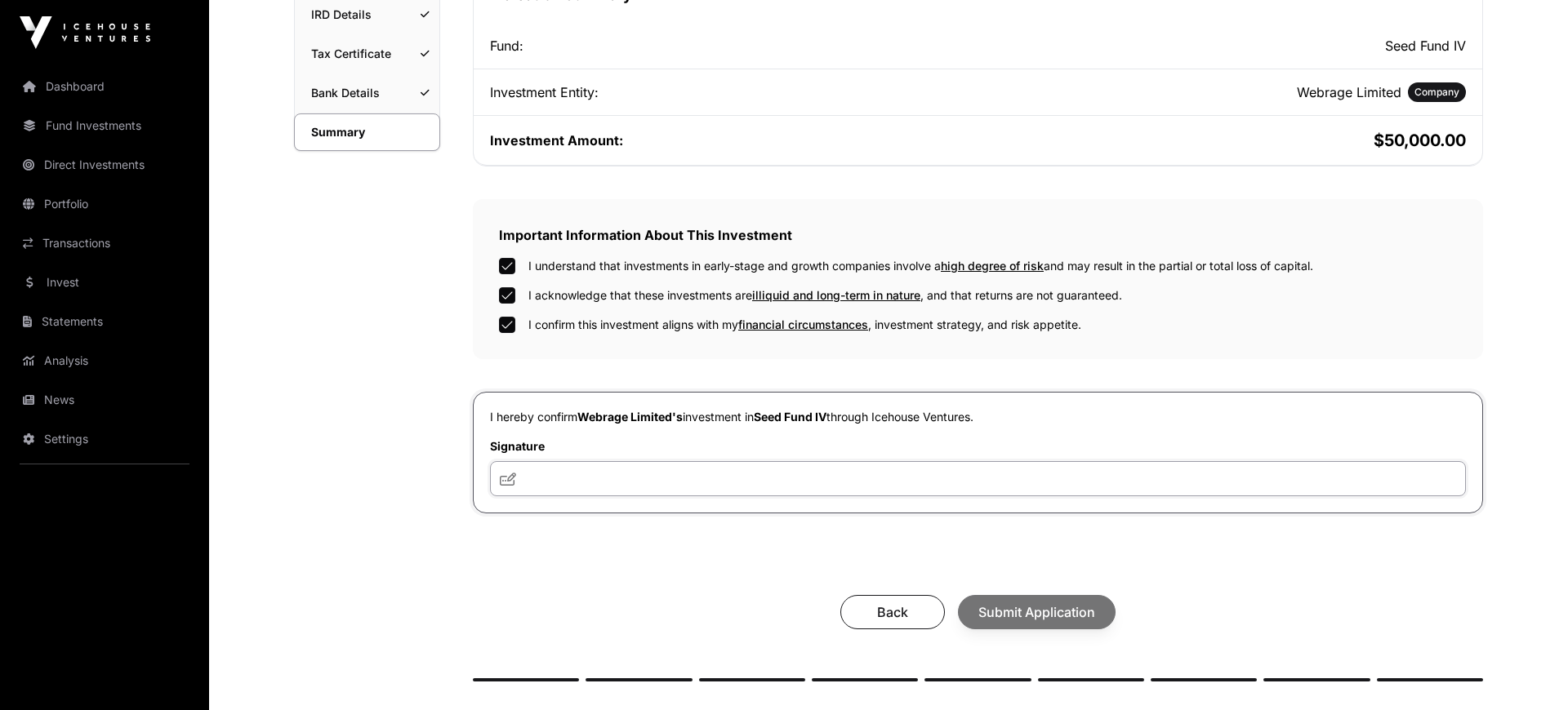
click at [538, 473] on input "text" at bounding box center [978, 479] width 976 height 35
type input "**********"
drag, startPoint x: 1072, startPoint y: 617, endPoint x: 1086, endPoint y: 613, distance: 14.6
click at [1079, 614] on span "Submit Application" at bounding box center [1036, 612] width 116 height 19
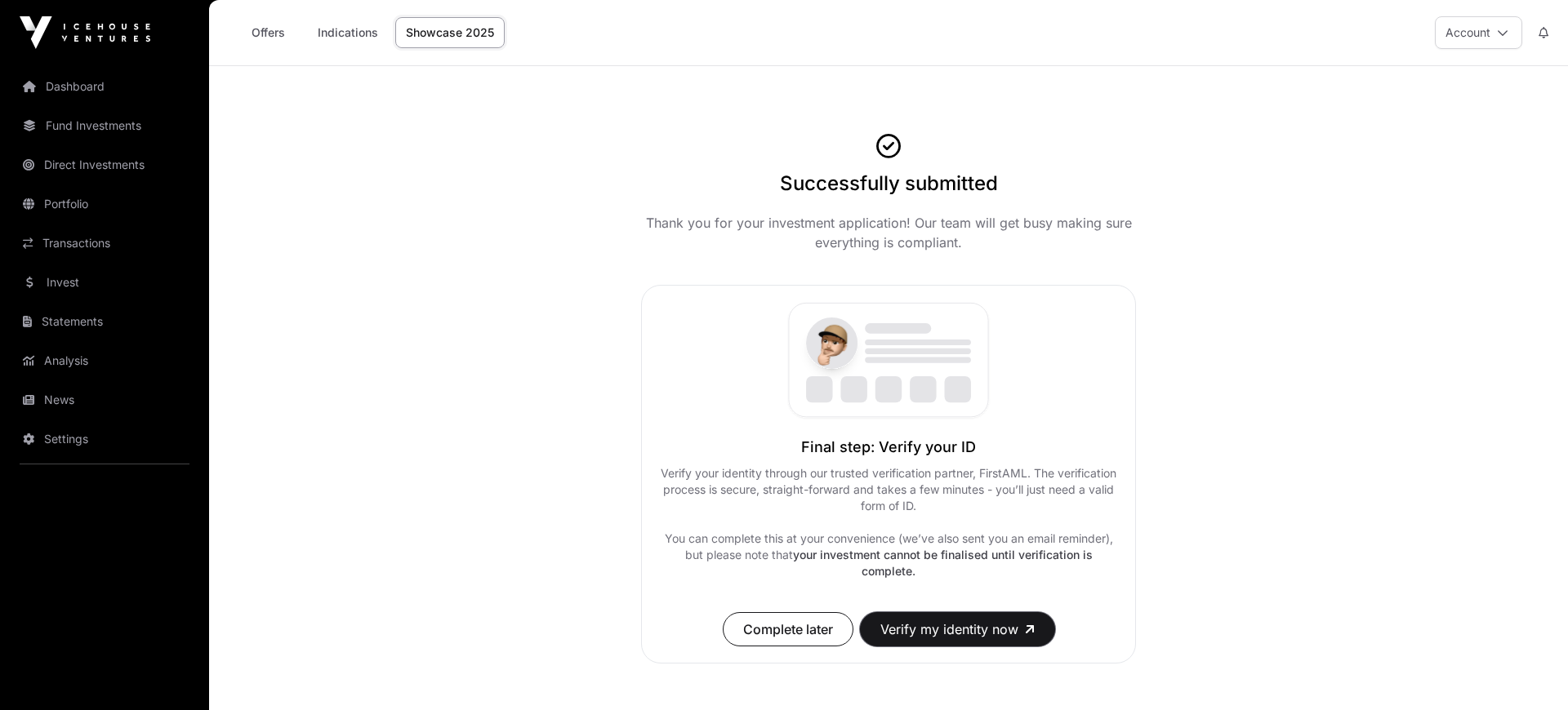
click at [948, 628] on button "Verify my identity now" at bounding box center [958, 628] width 195 height 34
click at [59, 88] on link "Dashboard" at bounding box center [104, 86] width 183 height 36
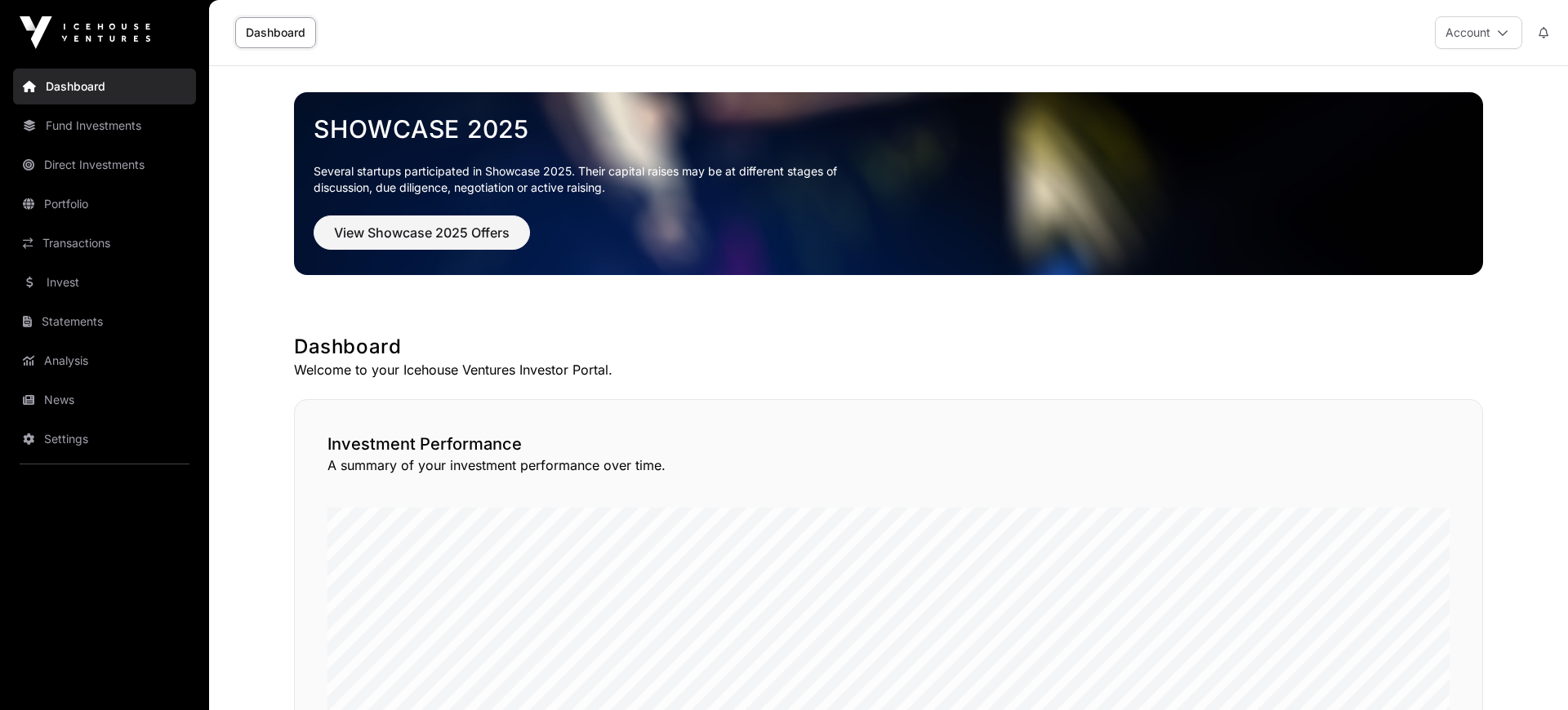
click at [99, 129] on link "Fund Investments" at bounding box center [104, 126] width 183 height 36
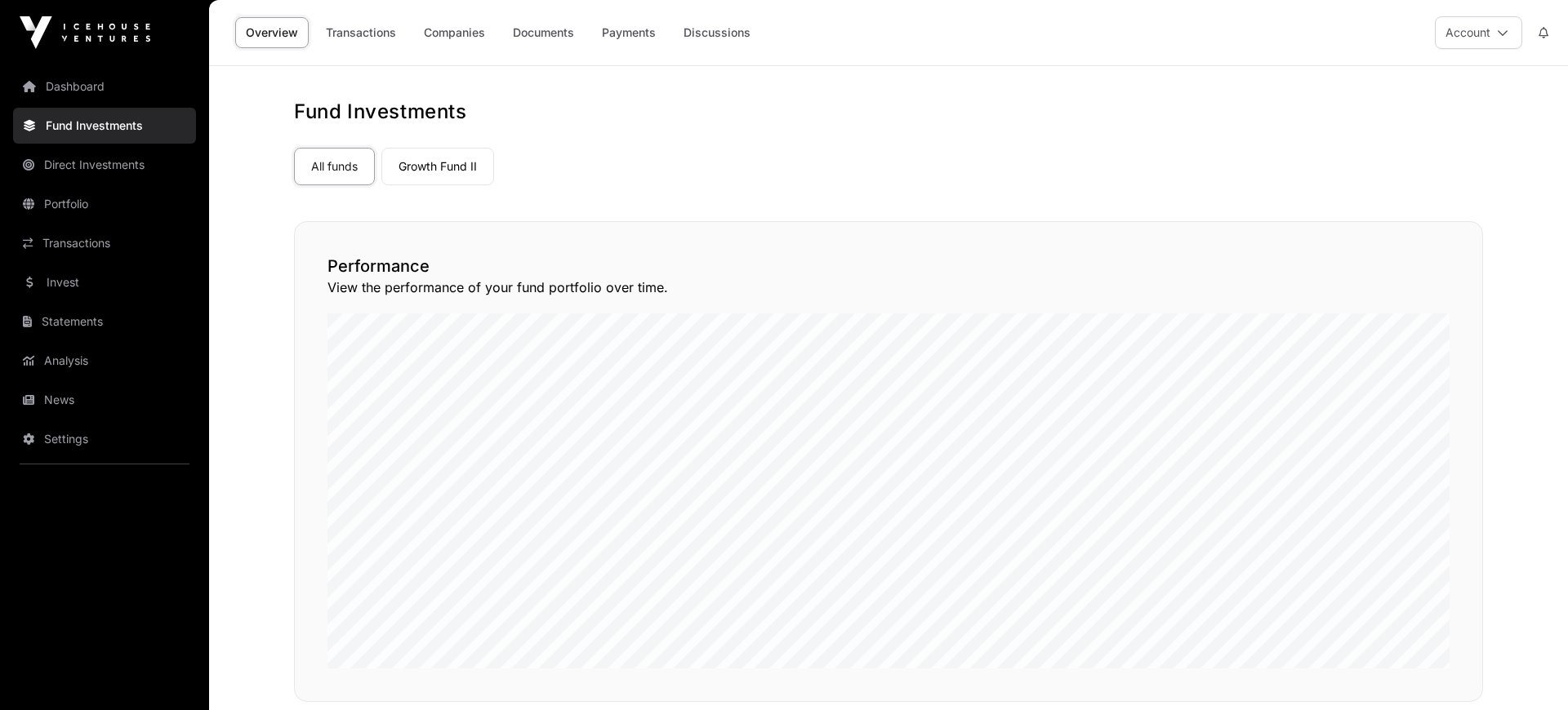
click at [82, 277] on link "Invest" at bounding box center [104, 282] width 183 height 36
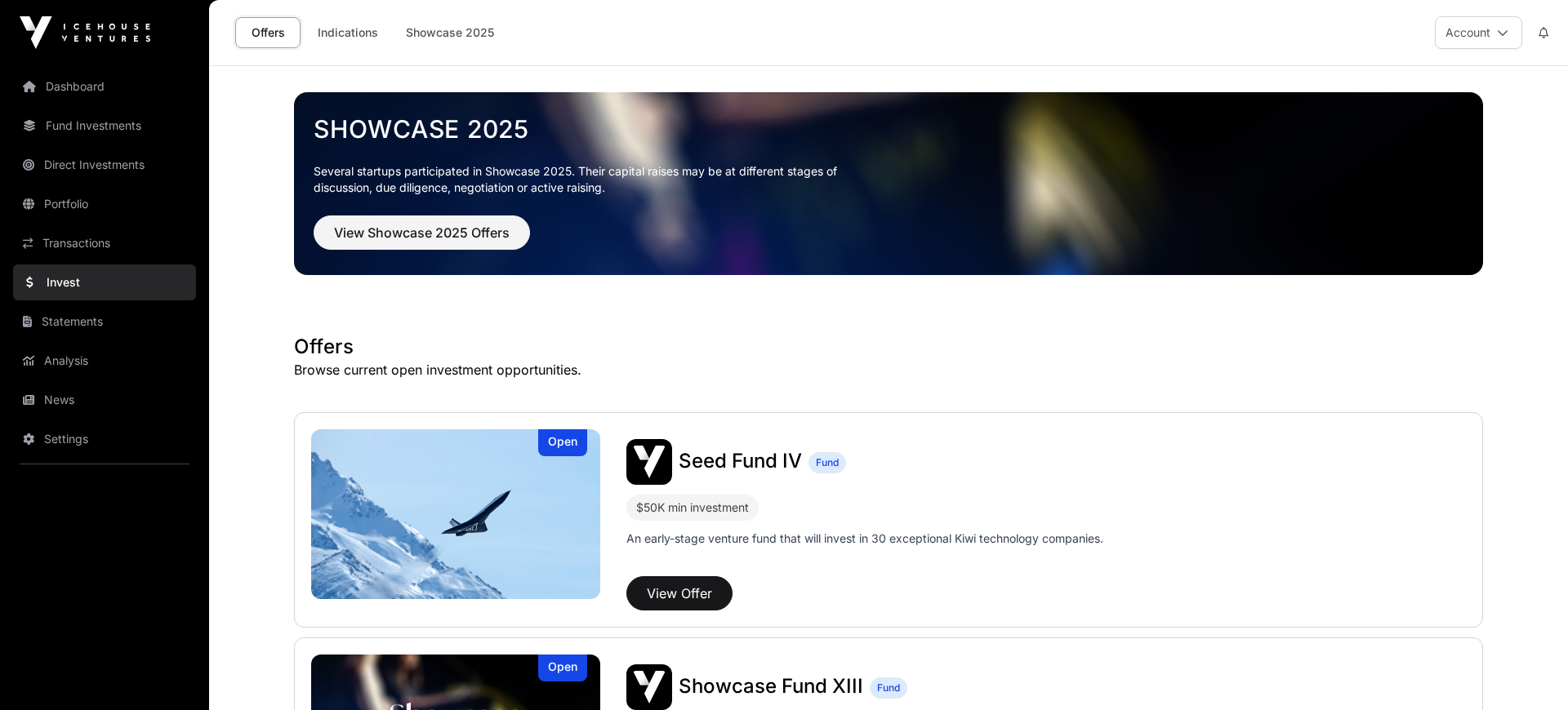
click at [335, 32] on link "Indications" at bounding box center [347, 33] width 82 height 31
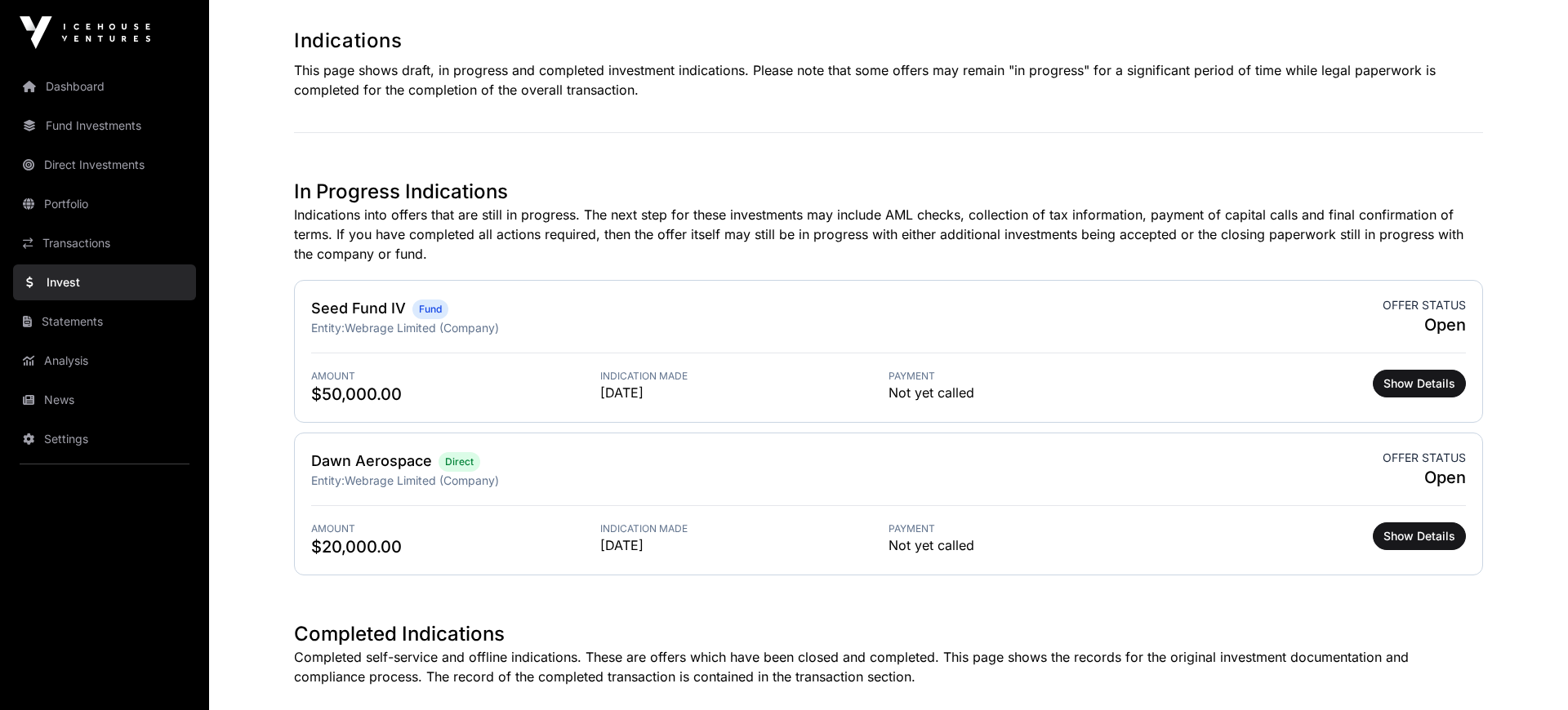
scroll to position [338, 0]
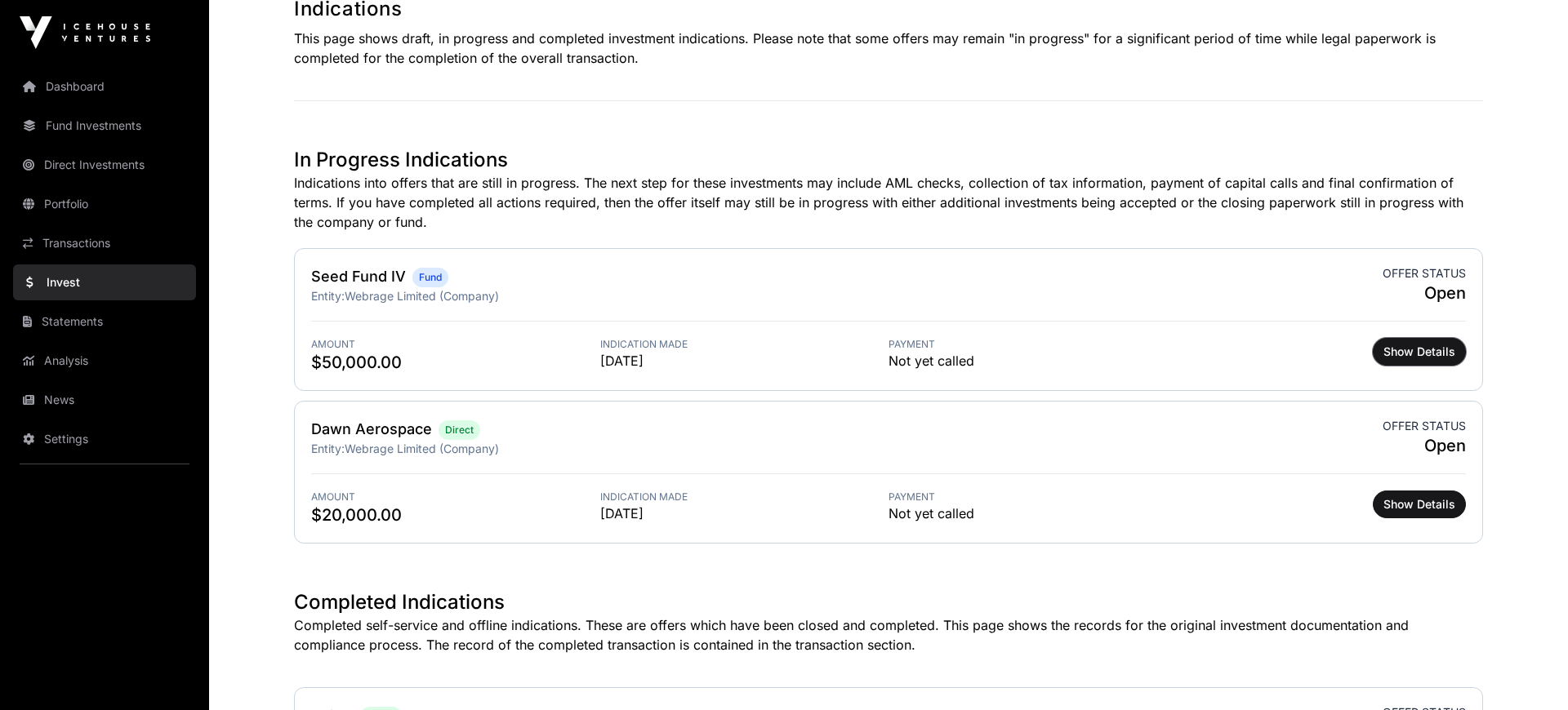
click at [1398, 349] on span "Show Details" at bounding box center [1420, 352] width 71 height 16
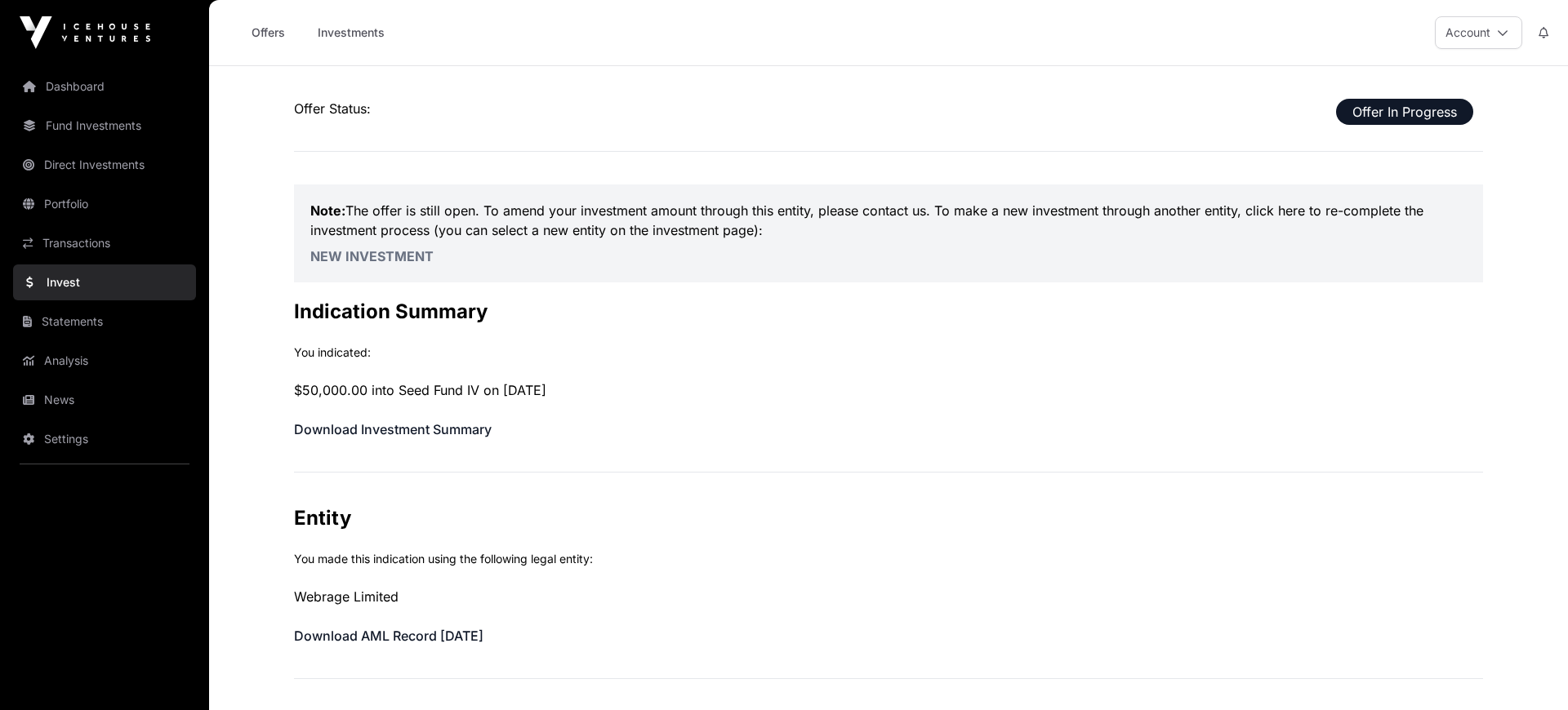
click at [85, 81] on link "Dashboard" at bounding box center [104, 86] width 183 height 36
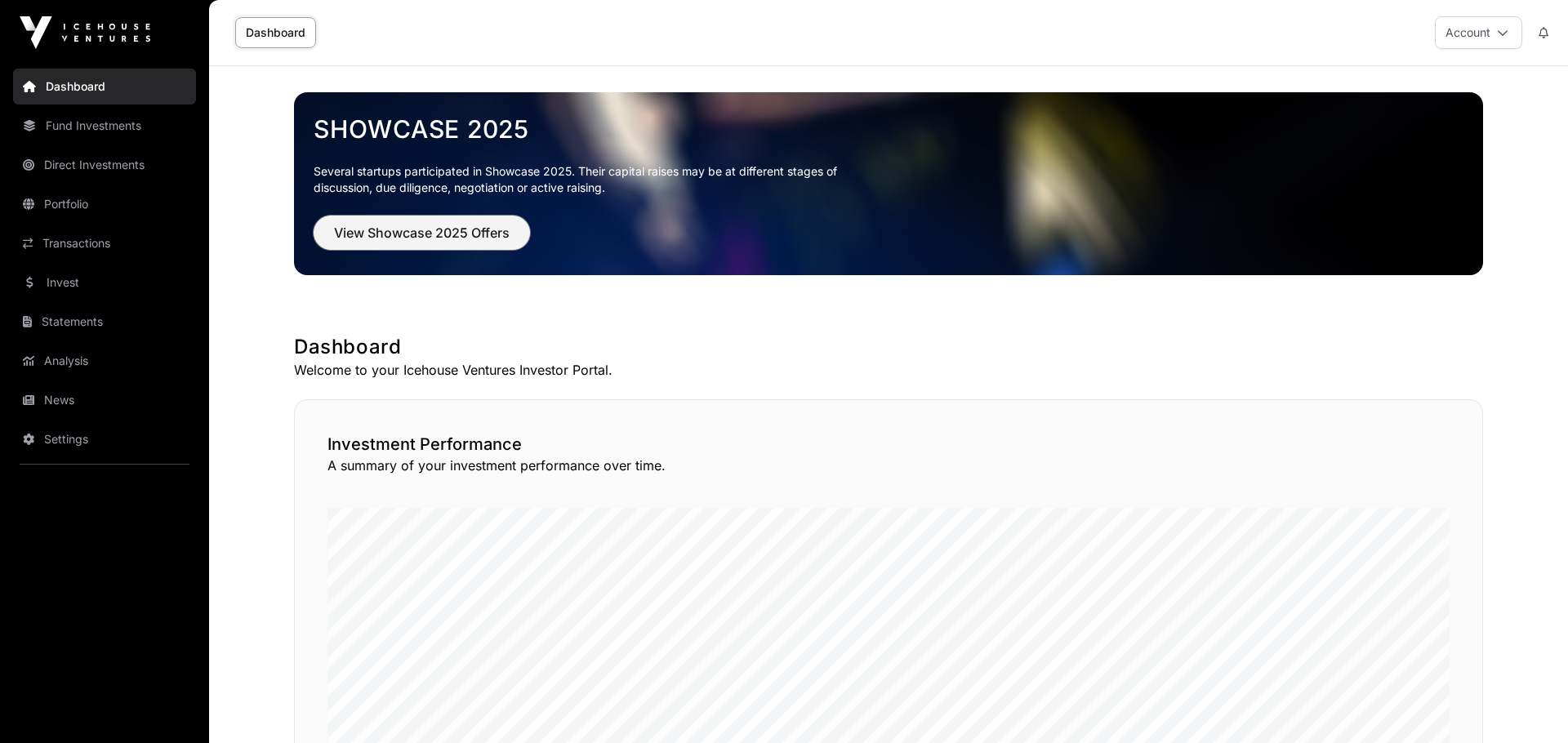
click at [422, 232] on span "View Showcase 2025 Offers" at bounding box center [422, 232] width 176 height 19
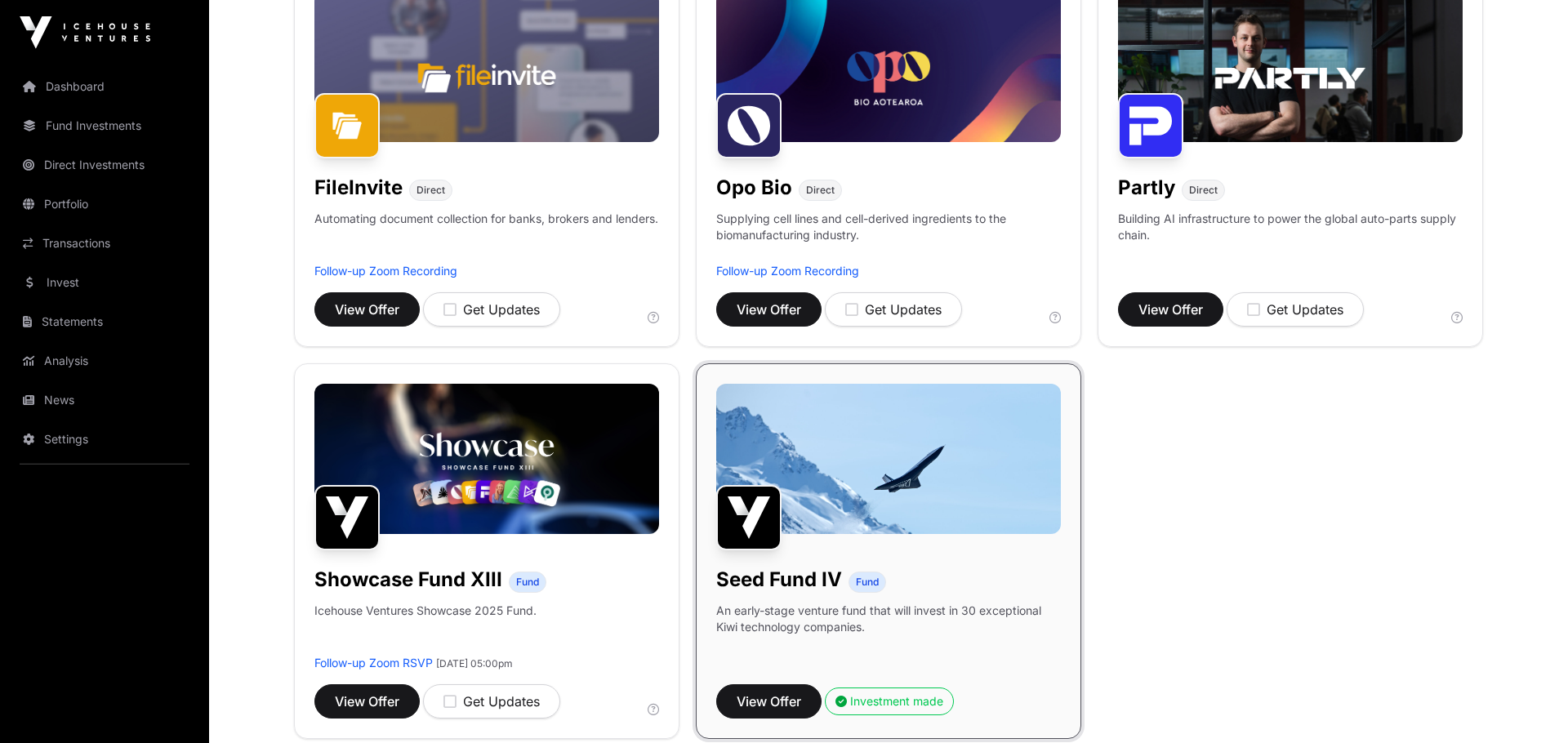
scroll to position [901, 0]
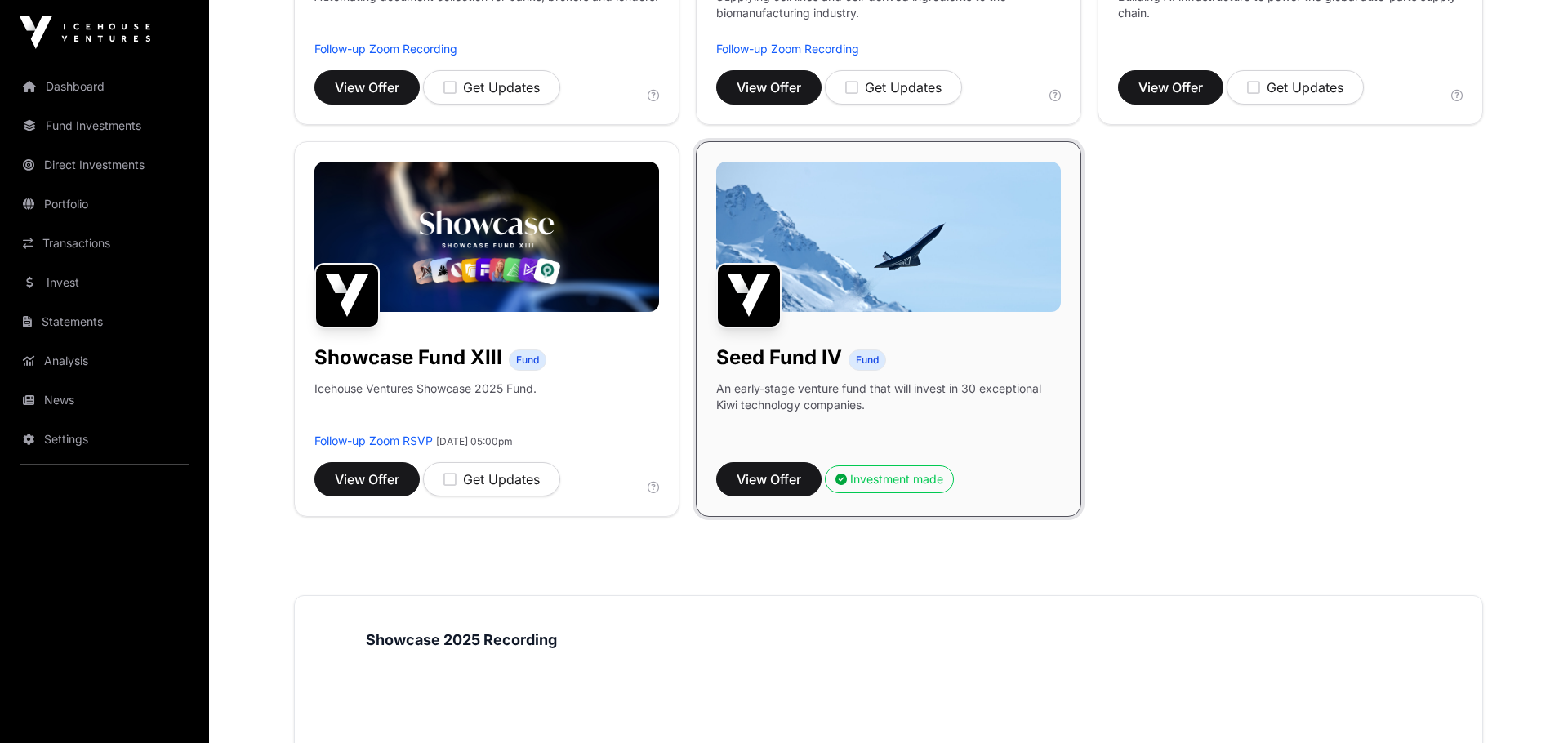
click at [916, 374] on div "Seed Fund IV Fund An early-stage venture fund that will invest in 30 exceptiona…" at bounding box center [888, 329] width 386 height 376
click at [758, 480] on span "View Offer" at bounding box center [769, 478] width 64 height 19
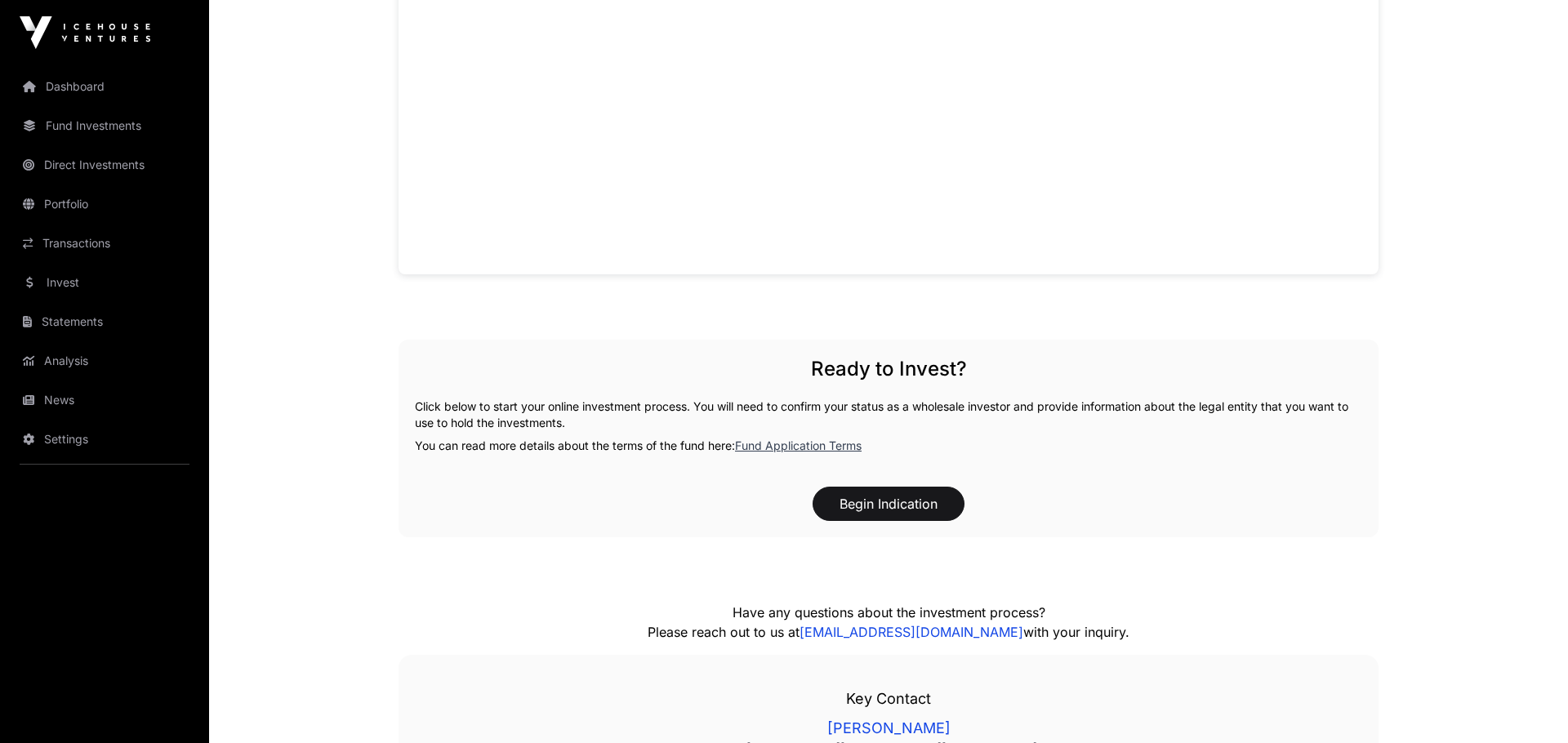
scroll to position [1352, 0]
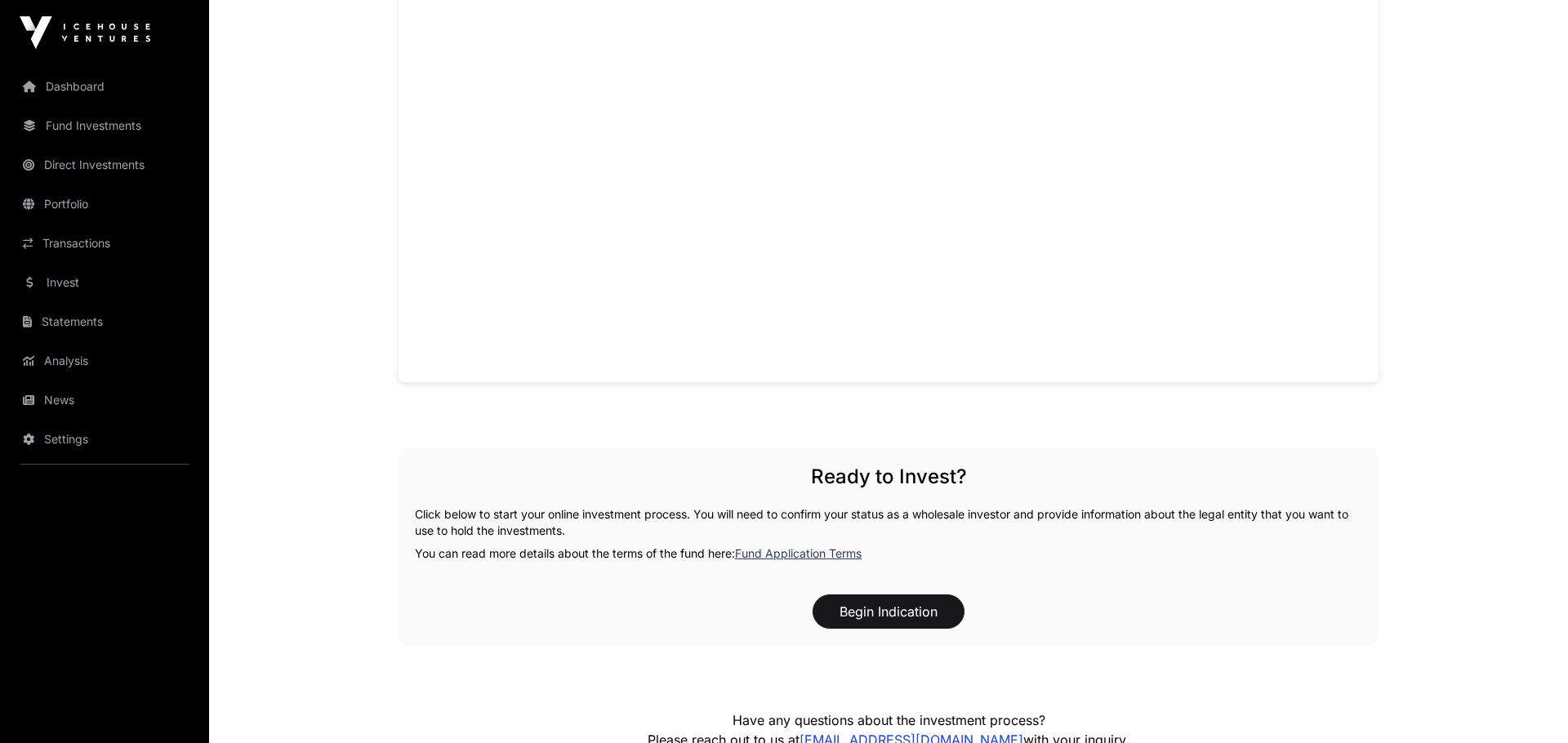
click at [807, 551] on link "Fund Application Terms" at bounding box center [798, 552] width 126 height 14
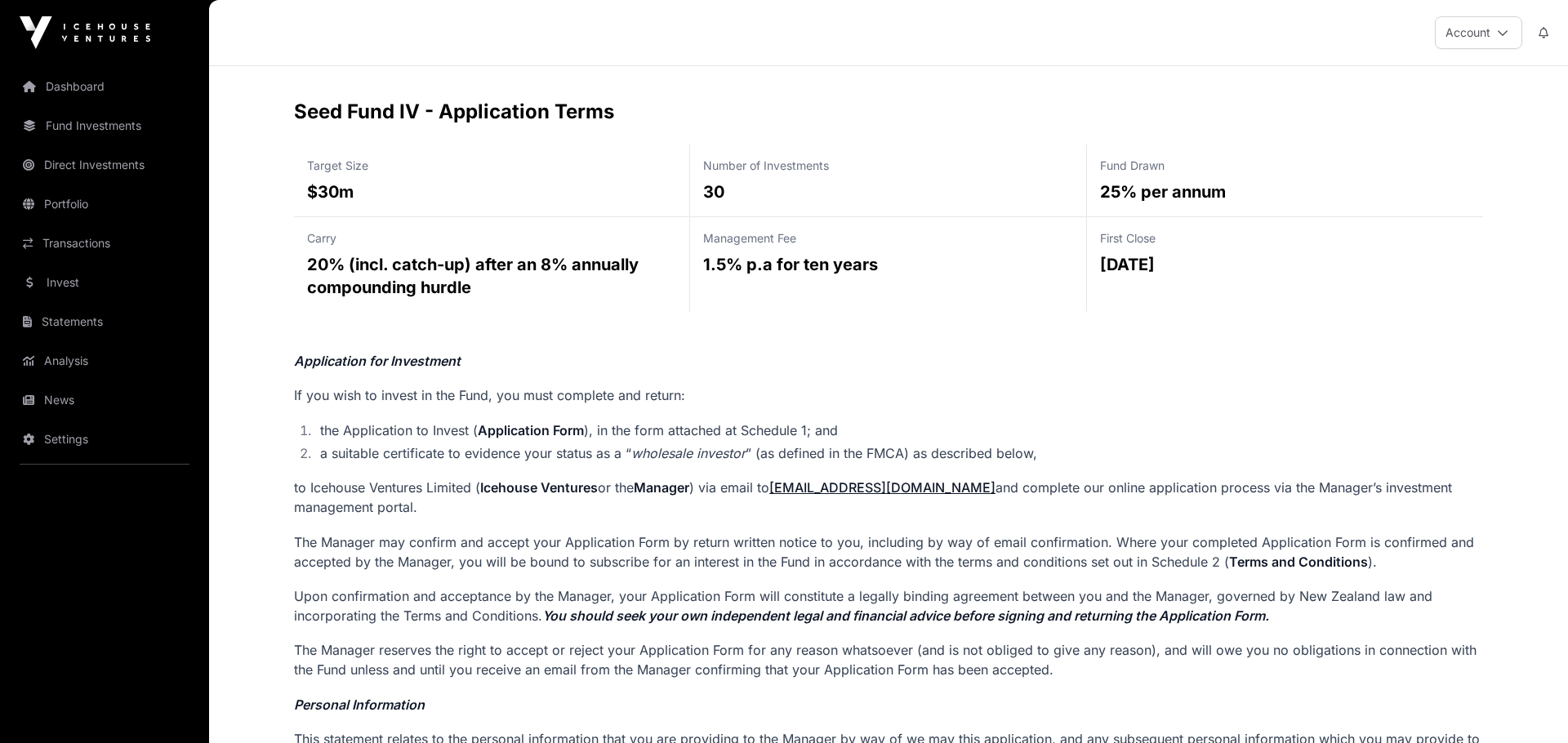
click at [71, 78] on link "Dashboard" at bounding box center [104, 86] width 183 height 36
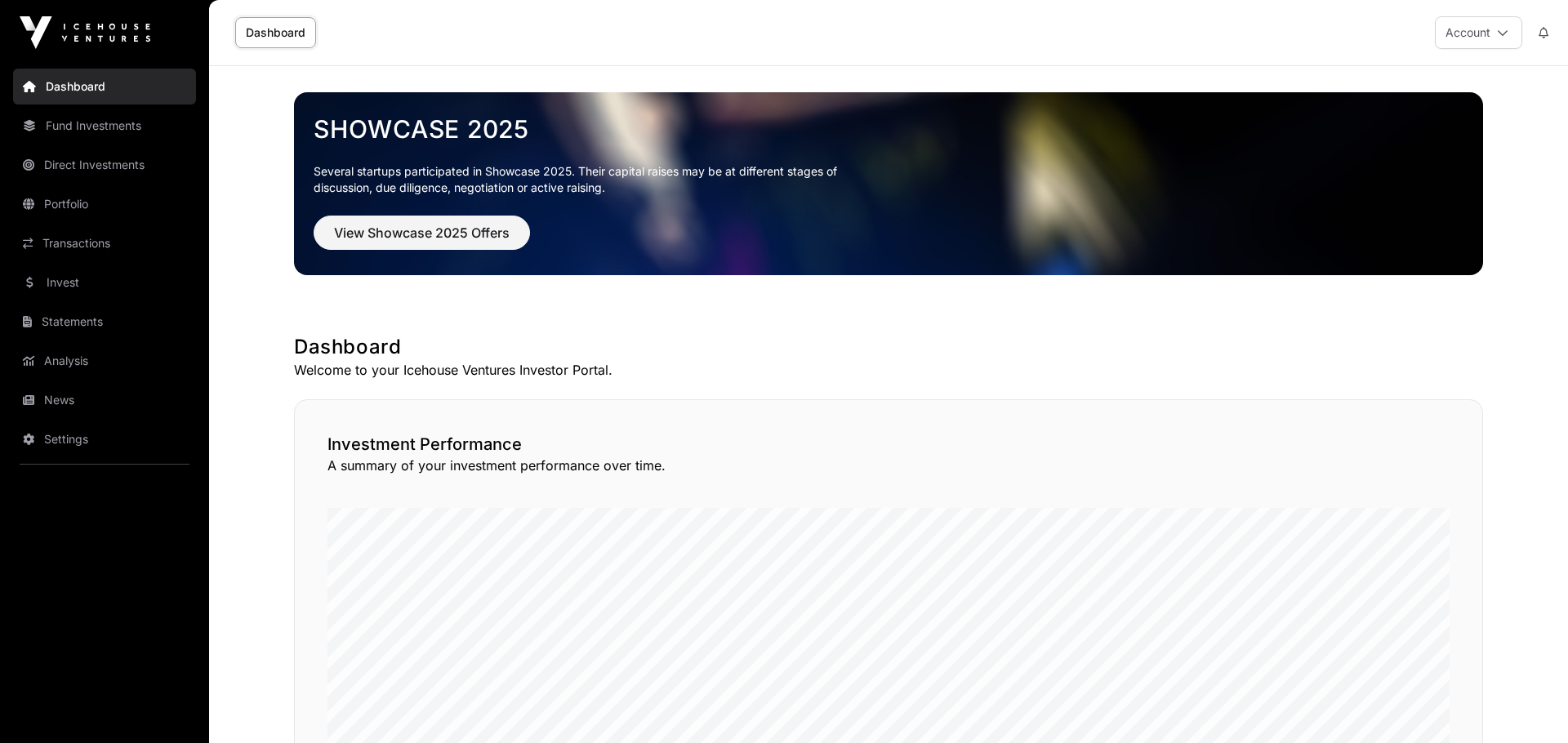
click at [91, 130] on link "Fund Investments" at bounding box center [104, 126] width 183 height 36
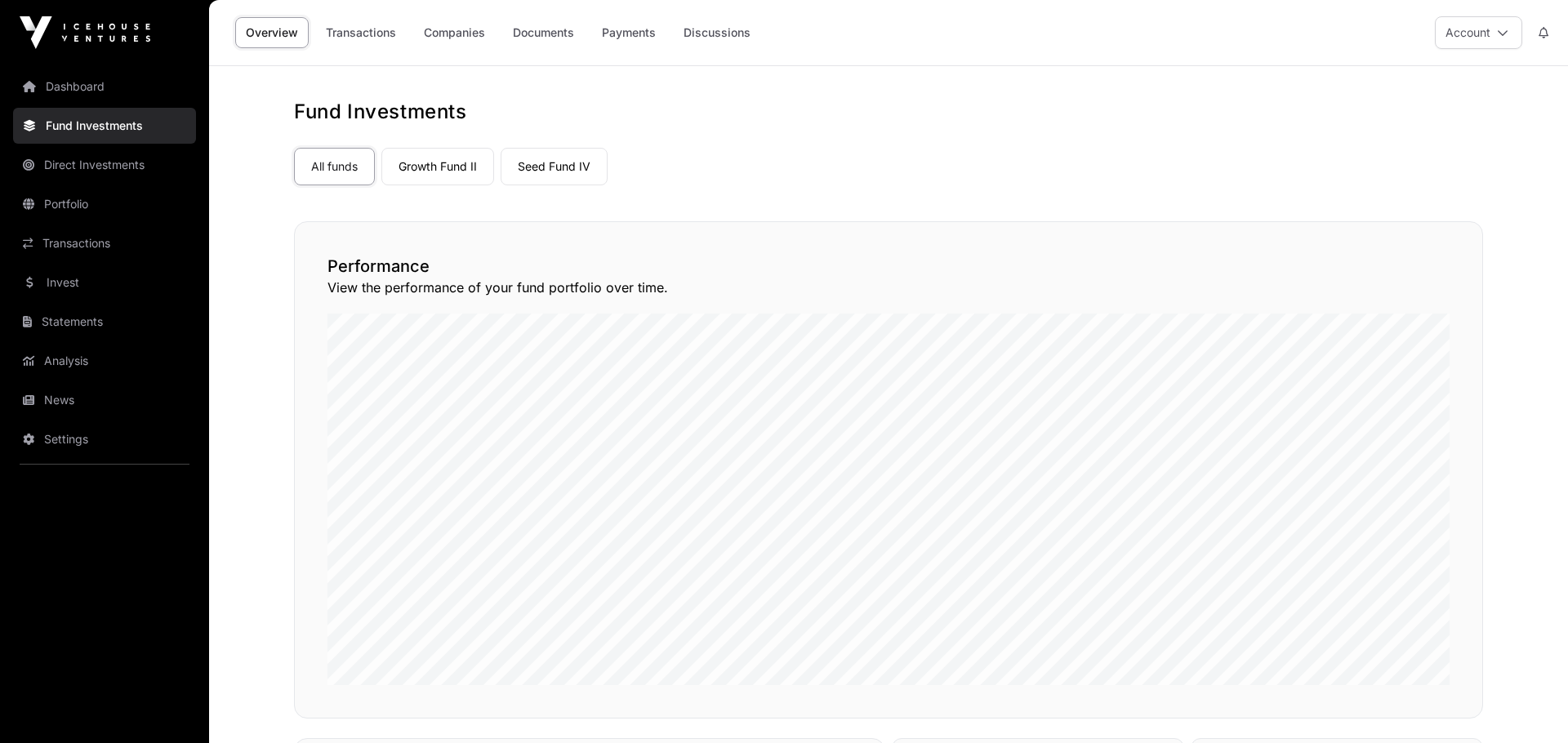
click at [571, 165] on link "Seed Fund IV" at bounding box center [554, 166] width 107 height 38
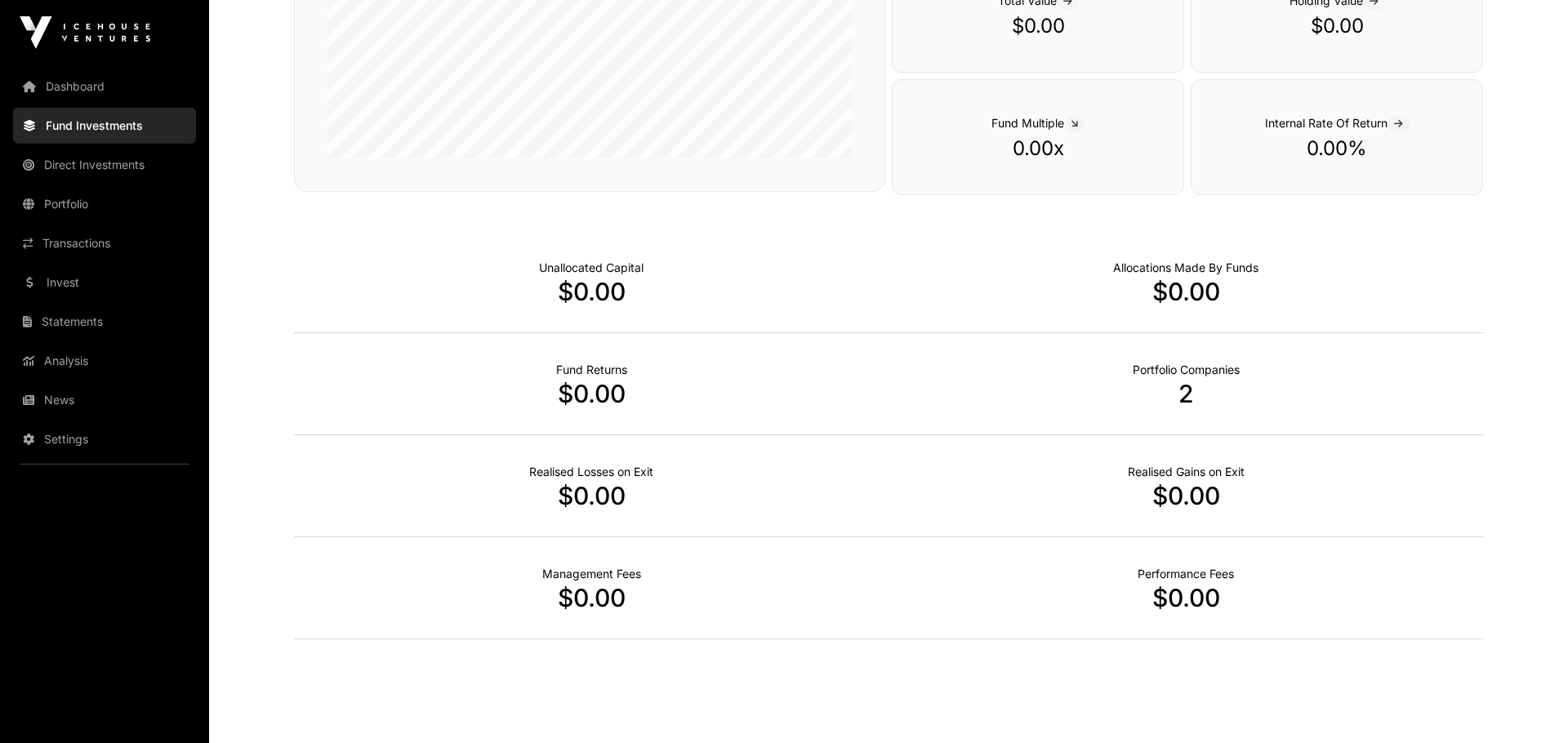
scroll to position [427, 0]
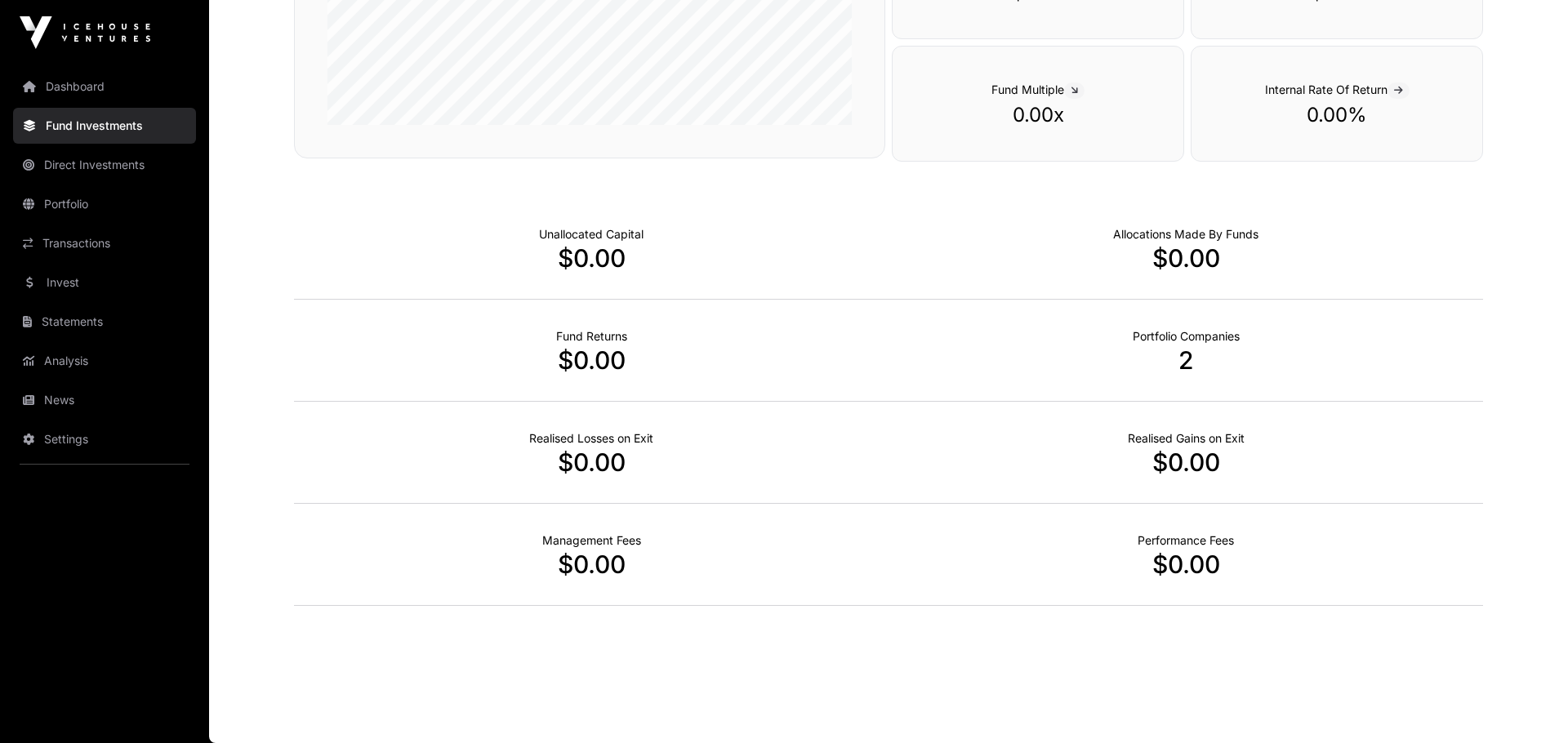
click at [1188, 350] on p "2" at bounding box center [1186, 360] width 595 height 29
click at [74, 207] on link "Portfolio" at bounding box center [104, 203] width 183 height 36
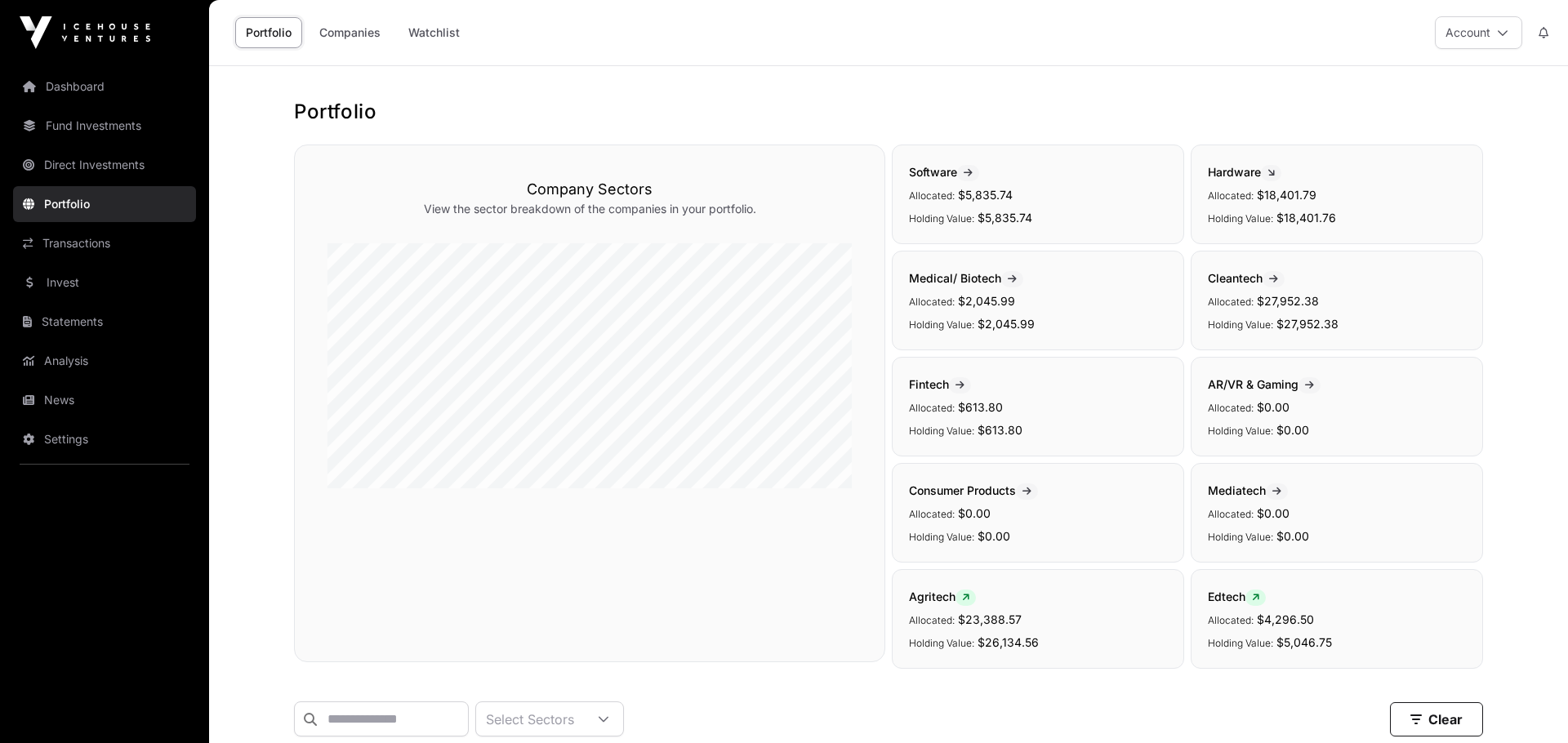
click at [130, 124] on link "Fund Investments" at bounding box center [104, 126] width 183 height 36
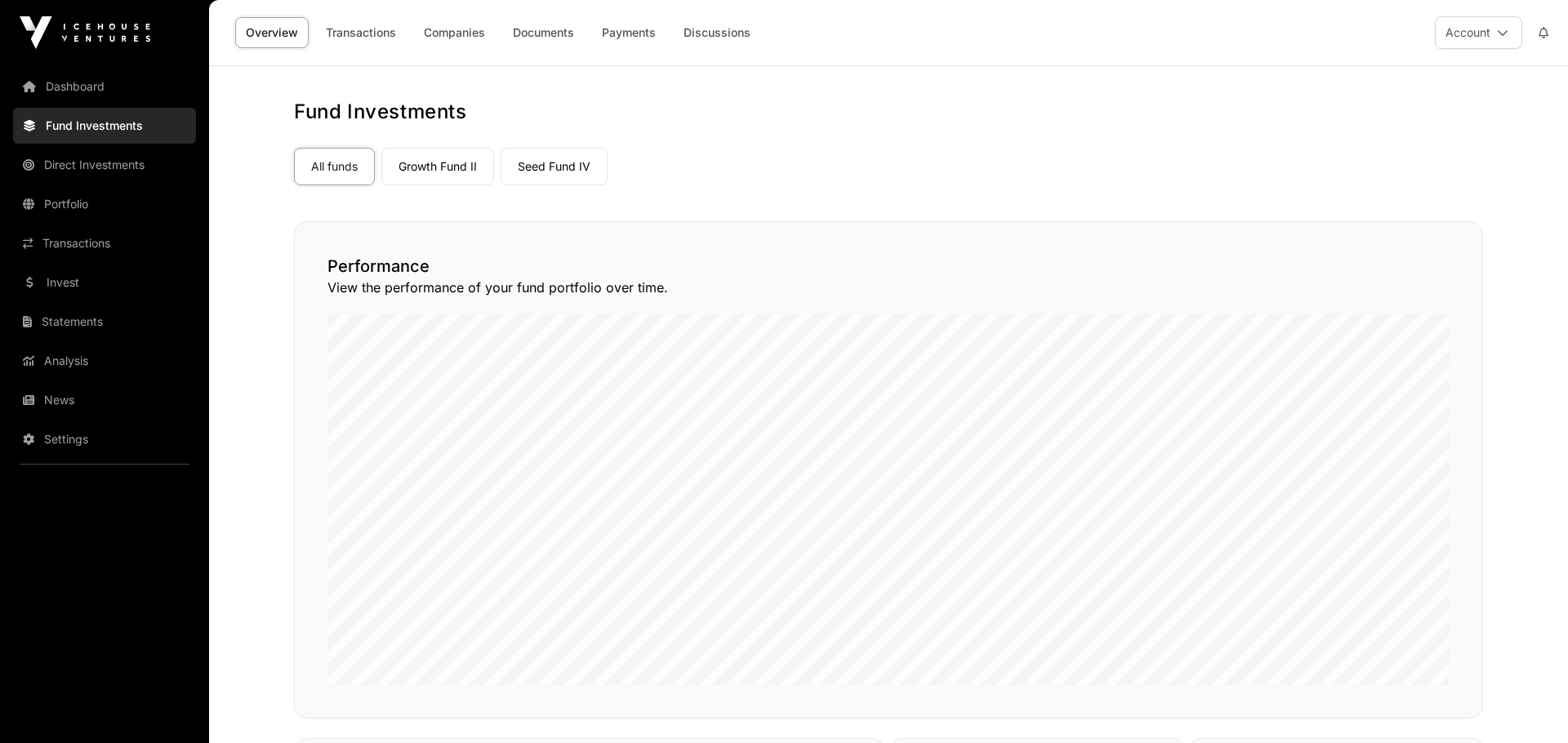
click at [562, 169] on link "Seed Fund IV" at bounding box center [554, 166] width 107 height 38
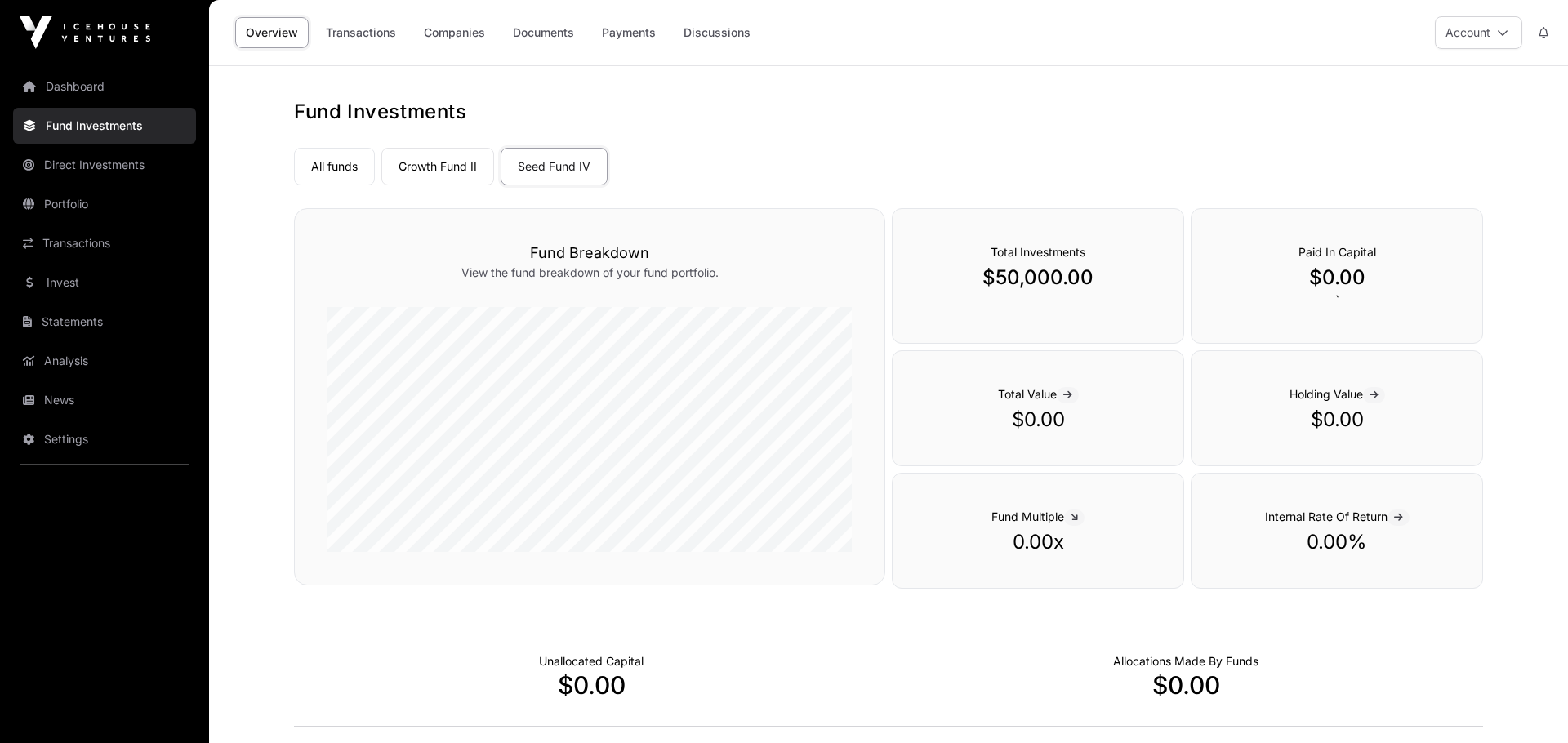
click at [349, 35] on link "Transactions" at bounding box center [361, 33] width 92 height 31
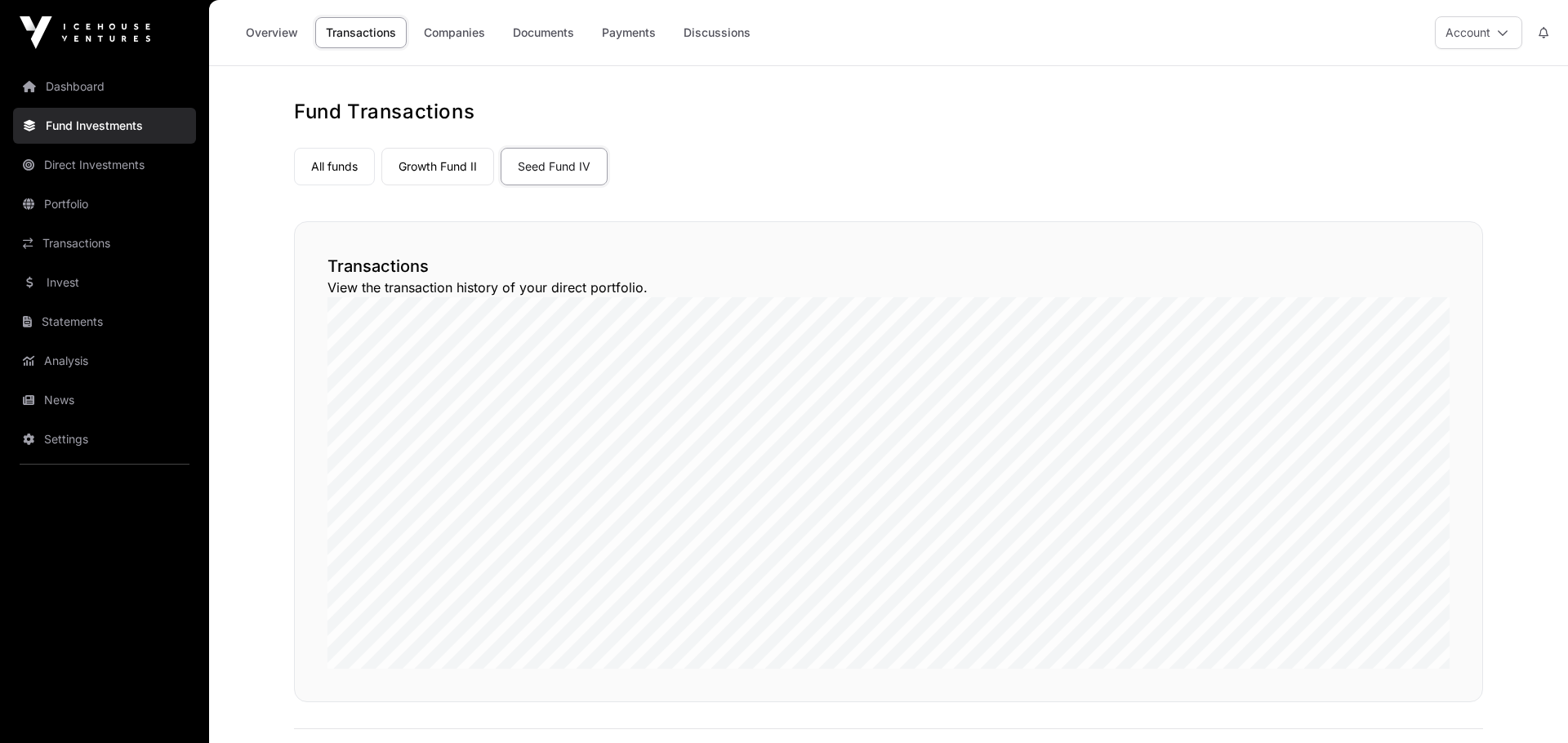
click at [466, 34] on link "Companies" at bounding box center [455, 33] width 82 height 31
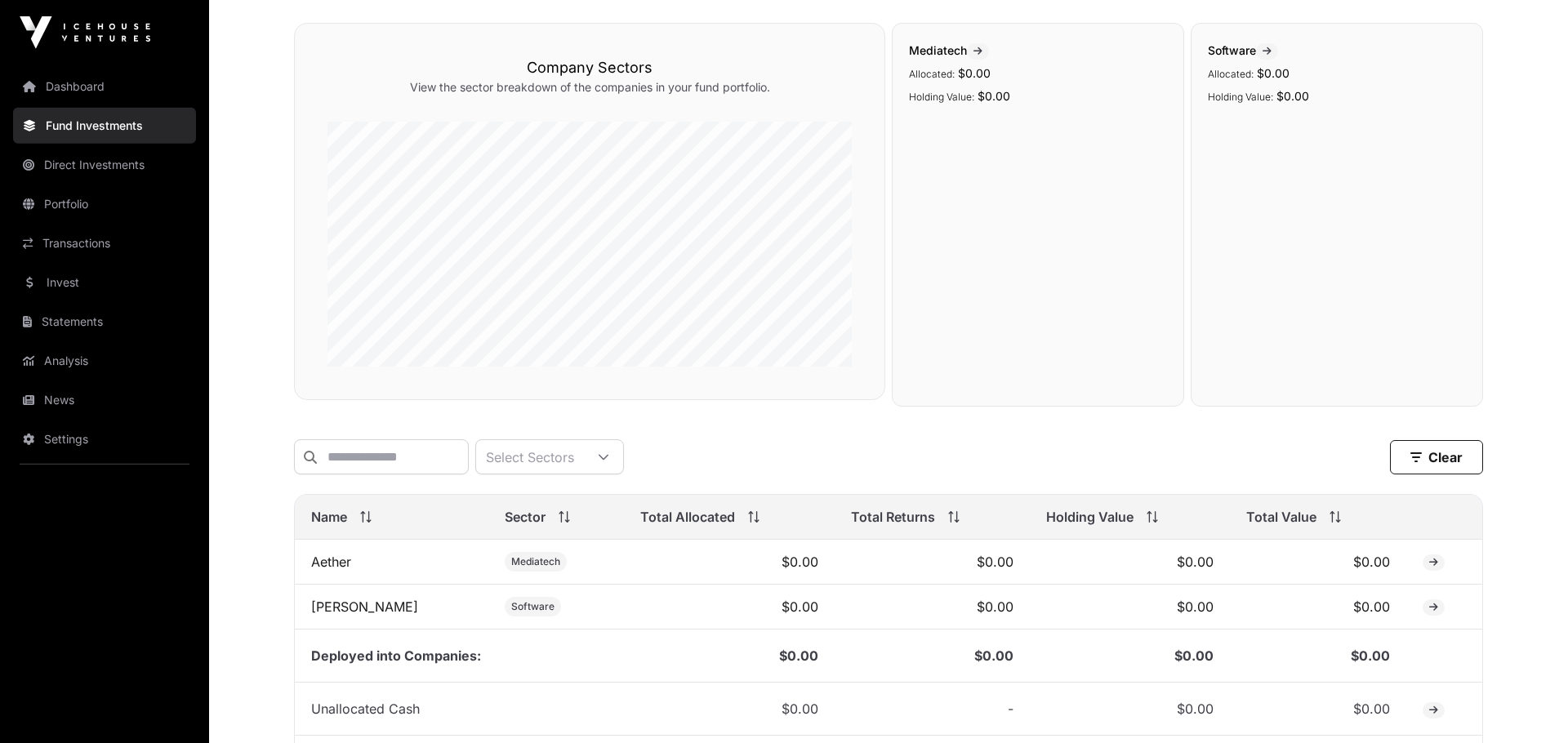
scroll to position [338, 0]
